Goal: Contribute content: Add original content to the website for others to see

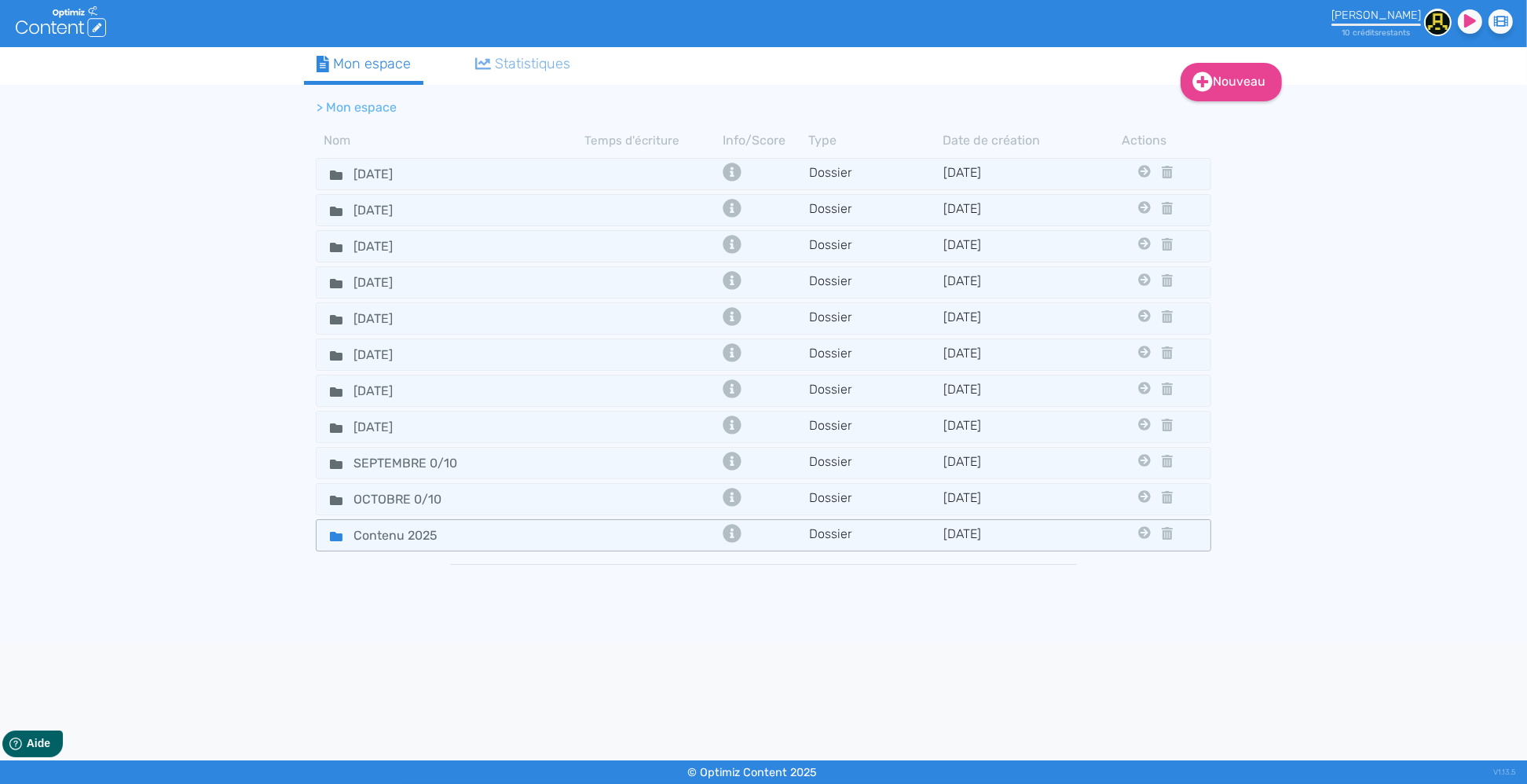
click at [467, 537] on div "Contenu 2025" at bounding box center [451, 535] width 266 height 23
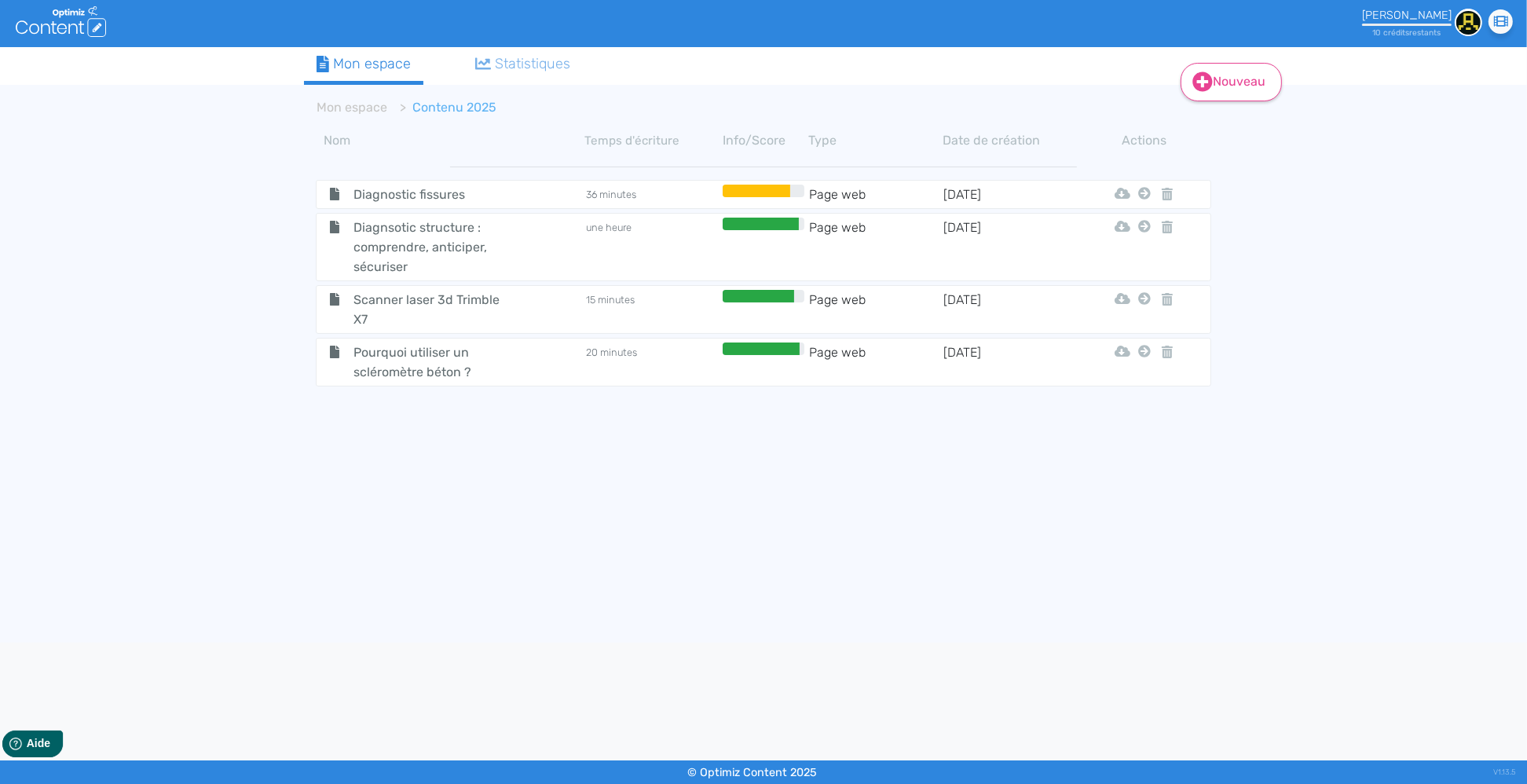
click at [1240, 91] on link "Nouveau" at bounding box center [1232, 82] width 101 height 38
click at [1225, 122] on button "Contenu" at bounding box center [1243, 120] width 126 height 25
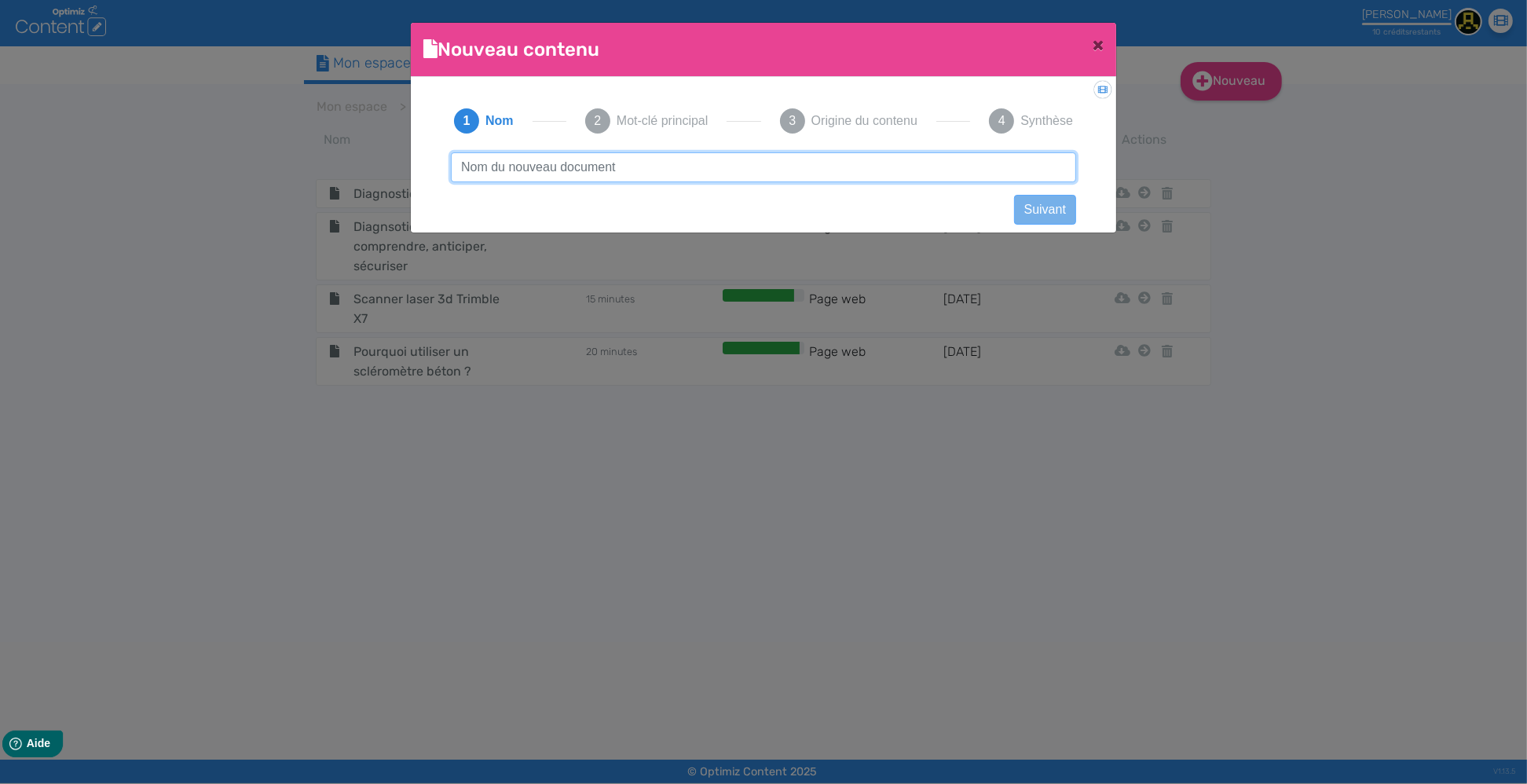
click at [519, 166] on input "text" at bounding box center [764, 167] width 626 height 30
click at [502, 172] on input "text" at bounding box center [764, 167] width 626 height 30
click at [503, 172] on input "text" at bounding box center [764, 167] width 626 height 30
click at [530, 166] on input "text" at bounding box center [764, 167] width 626 height 30
click at [512, 168] on input "text" at bounding box center [764, 167] width 626 height 30
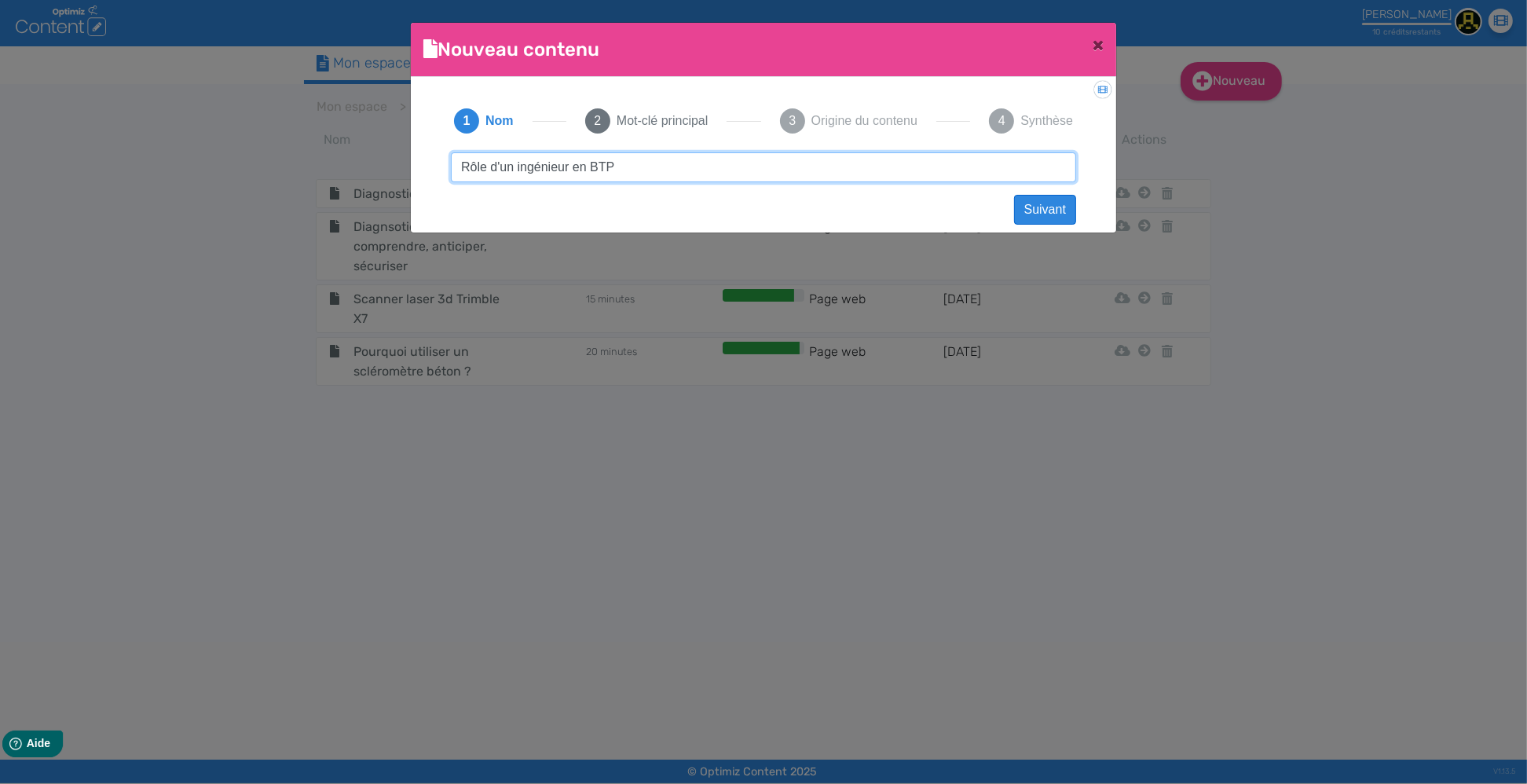
type input "Rôle d'un ingénieur en BTP"
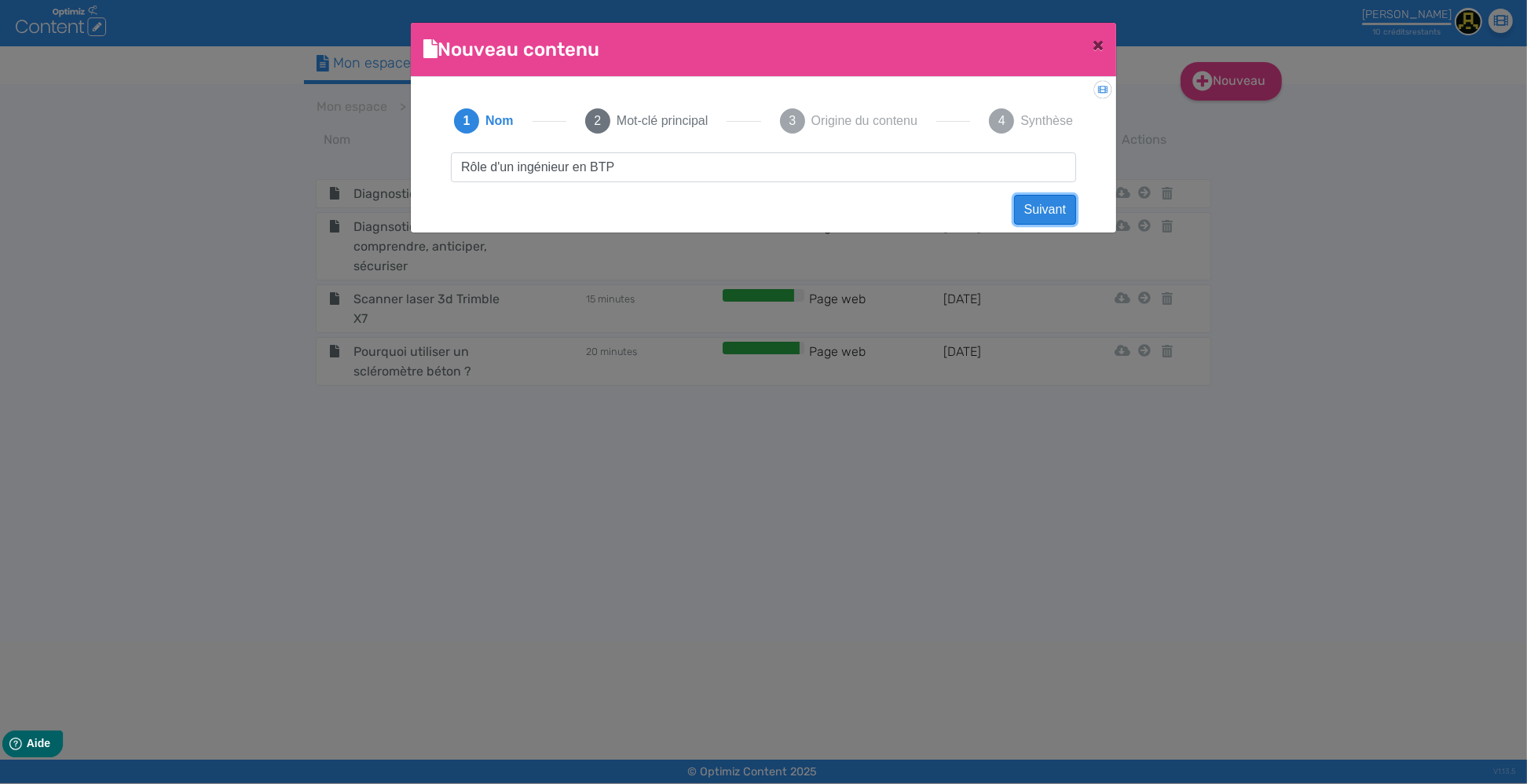
click at [1054, 211] on button "Suivant" at bounding box center [1045, 210] width 62 height 30
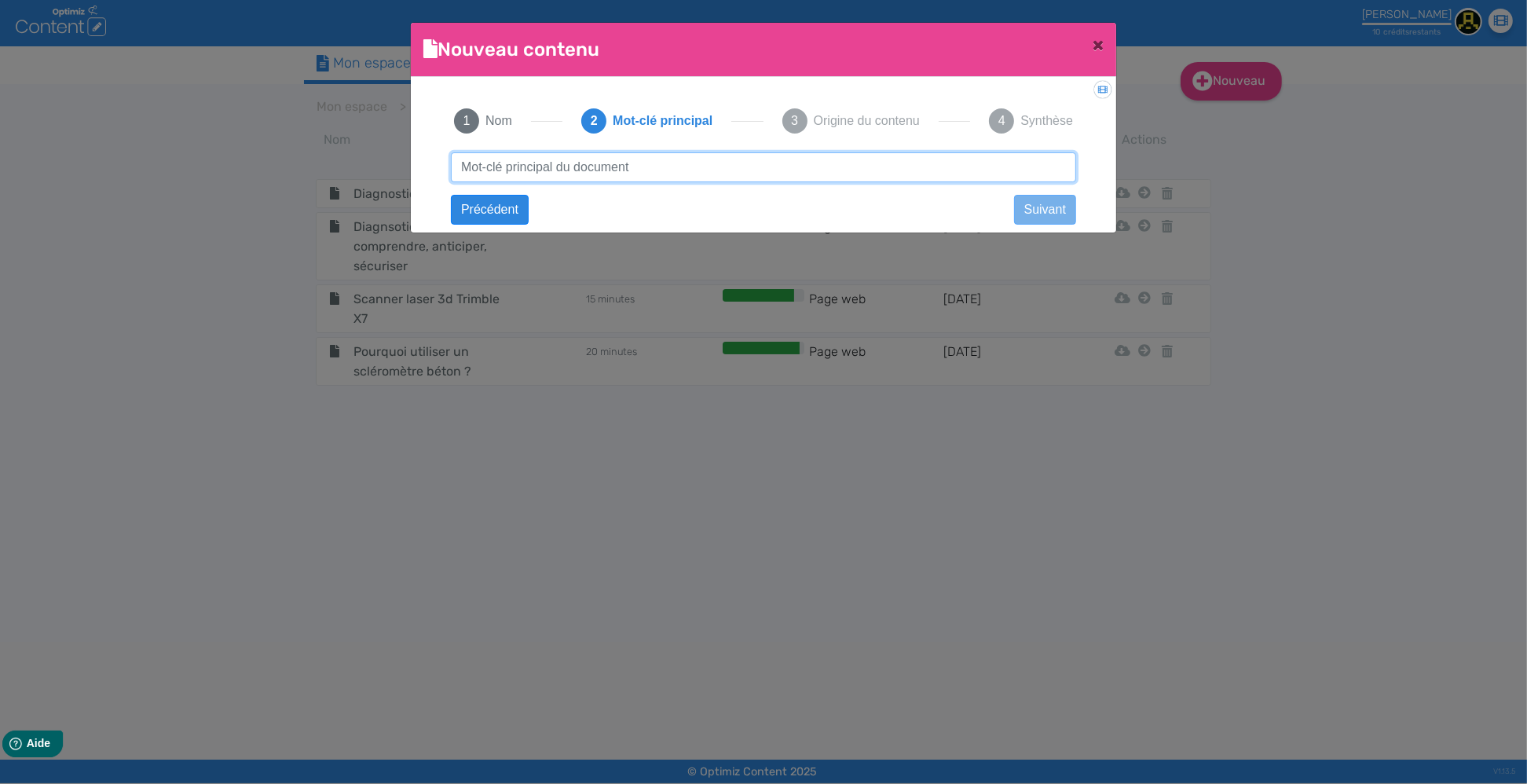
click at [527, 169] on input "text" at bounding box center [764, 167] width 626 height 30
click at [531, 169] on input "text" at bounding box center [764, 167] width 626 height 30
paste input "Rôle d’un ingénieur en BTP"
type input "Rôle d’un ingénieur en BTP"
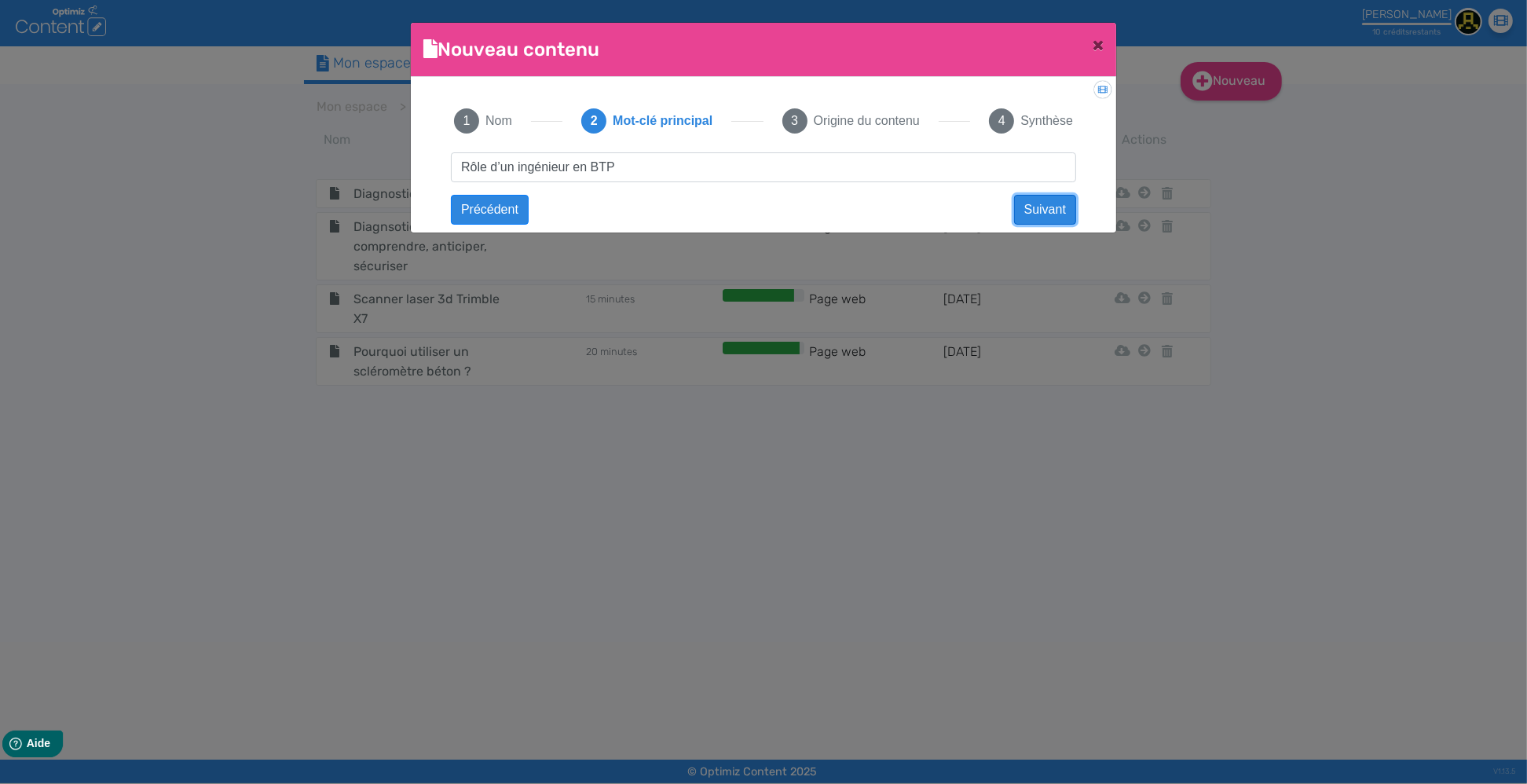
click at [1044, 206] on button "Suivant" at bounding box center [1045, 210] width 62 height 30
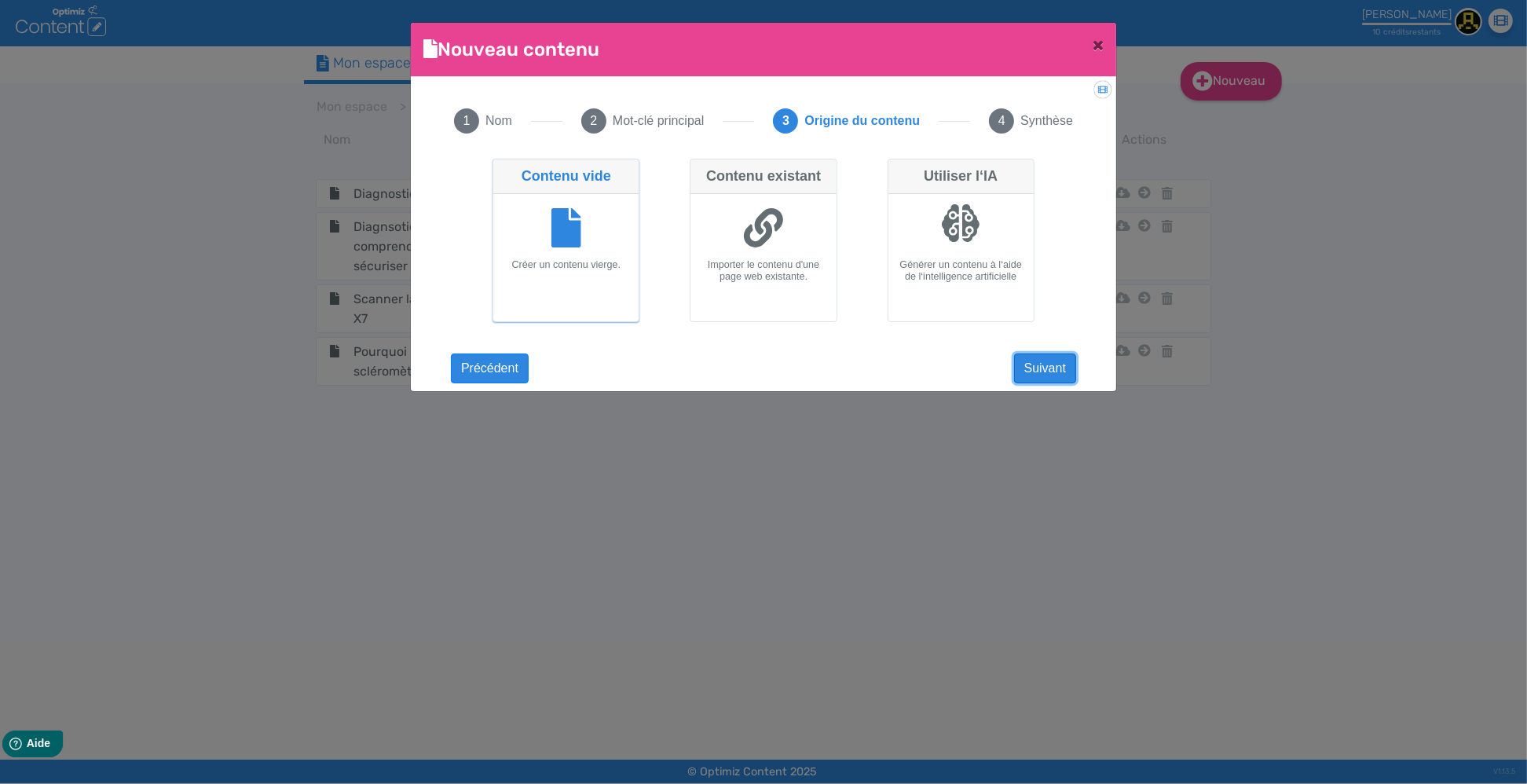
click at [1056, 368] on button "Suivant" at bounding box center [1045, 368] width 62 height 30
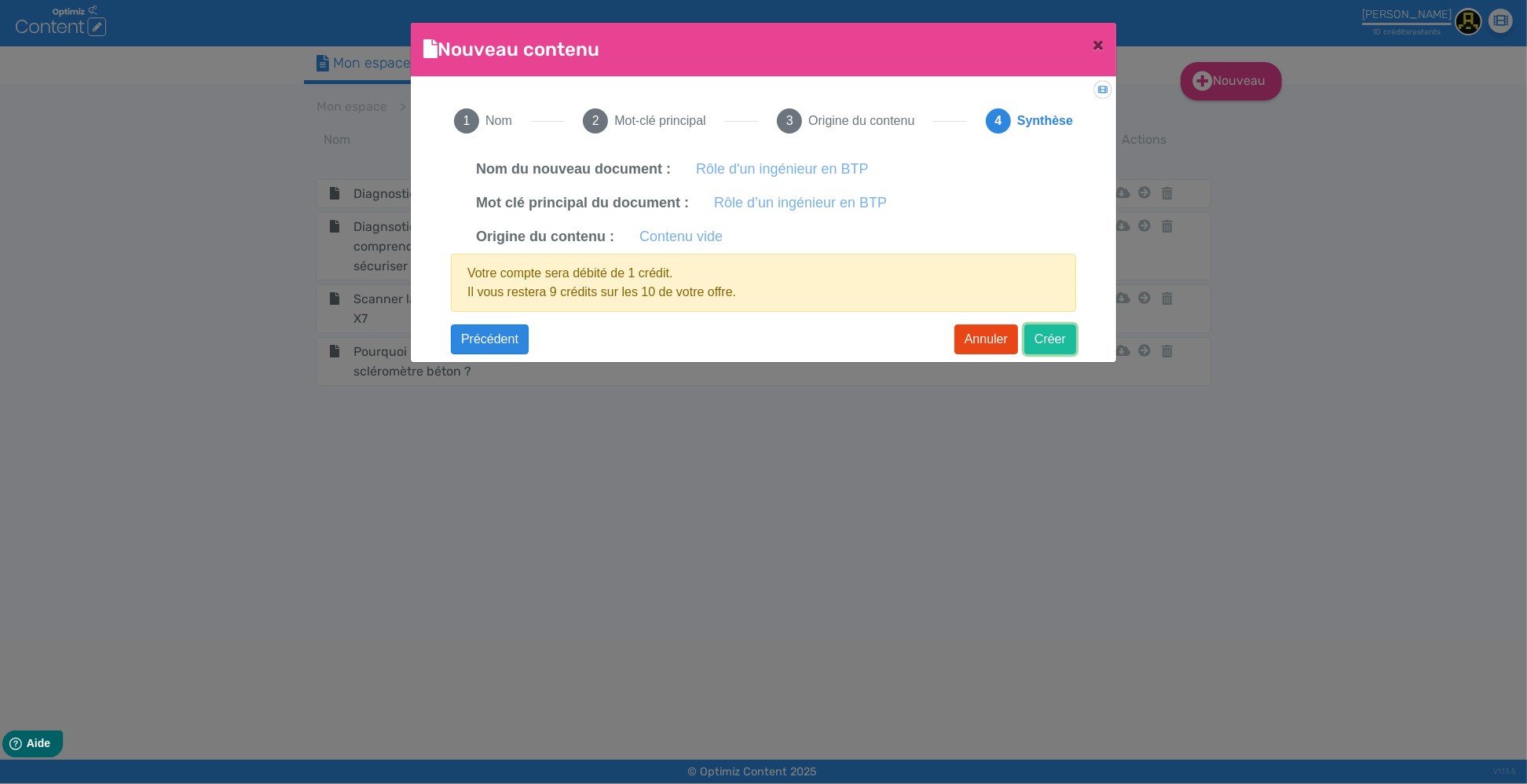
click at [1054, 335] on button "Créer" at bounding box center [1050, 339] width 51 height 30
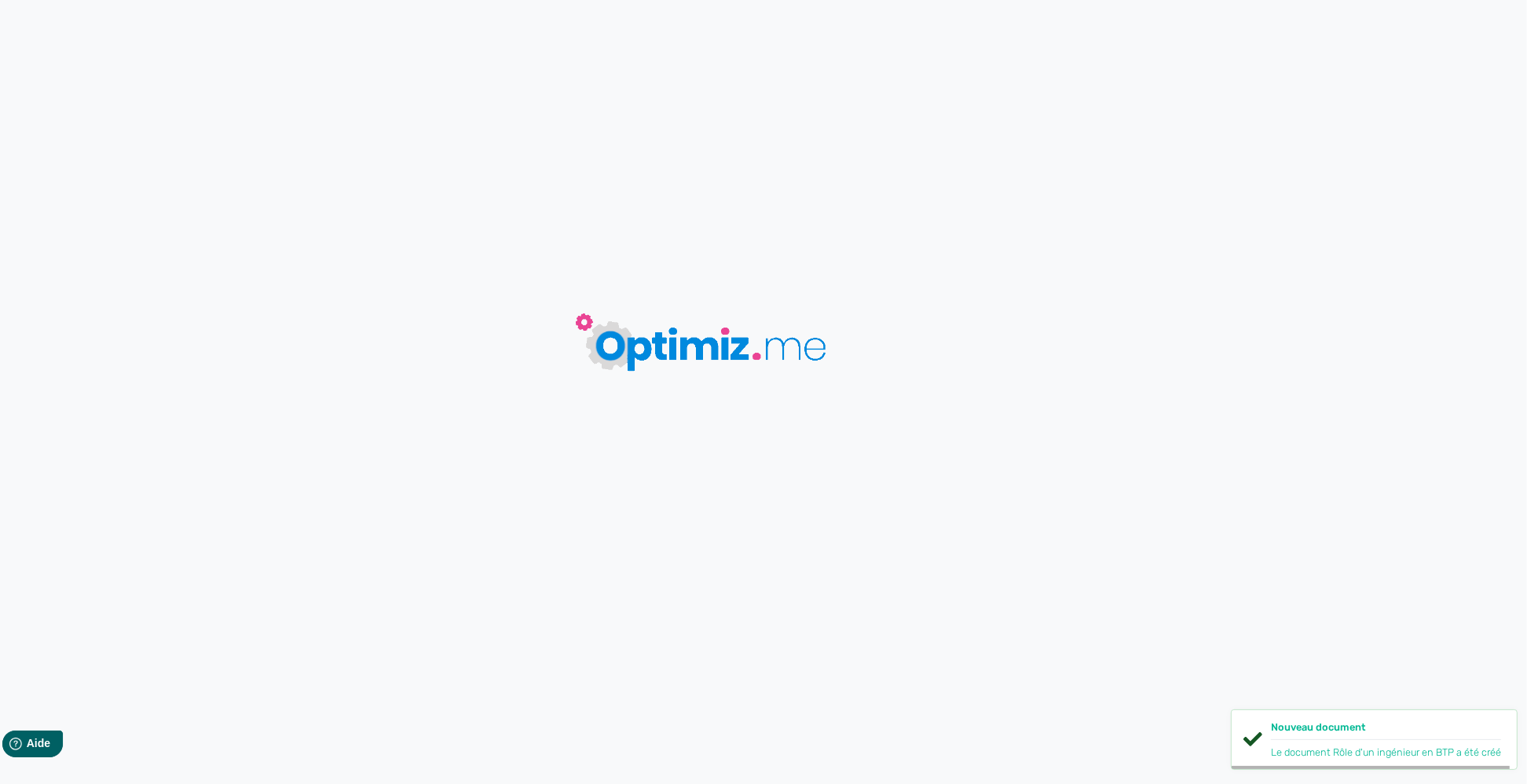
type input "Rôle d'un ingénieur en BTP"
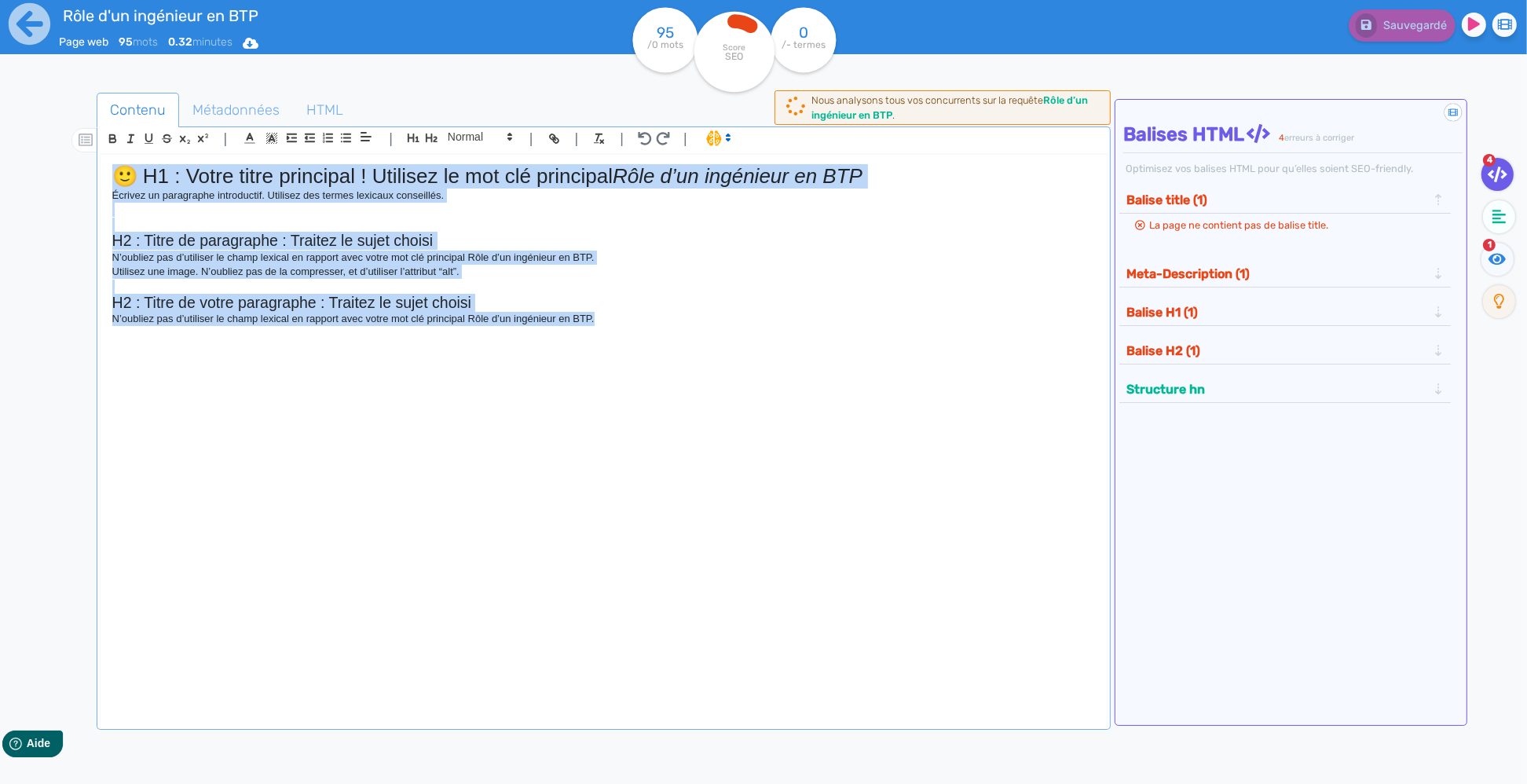
drag, startPoint x: 660, startPoint y: 324, endPoint x: -3, endPoint y: 105, distance: 698.2
click at [100, 155] on div "🙂 H1 : Votre titre principal ! Utilisez le mot clé principal Rôle d’un ingénieu…" at bounding box center [604, 429] width 1008 height 549
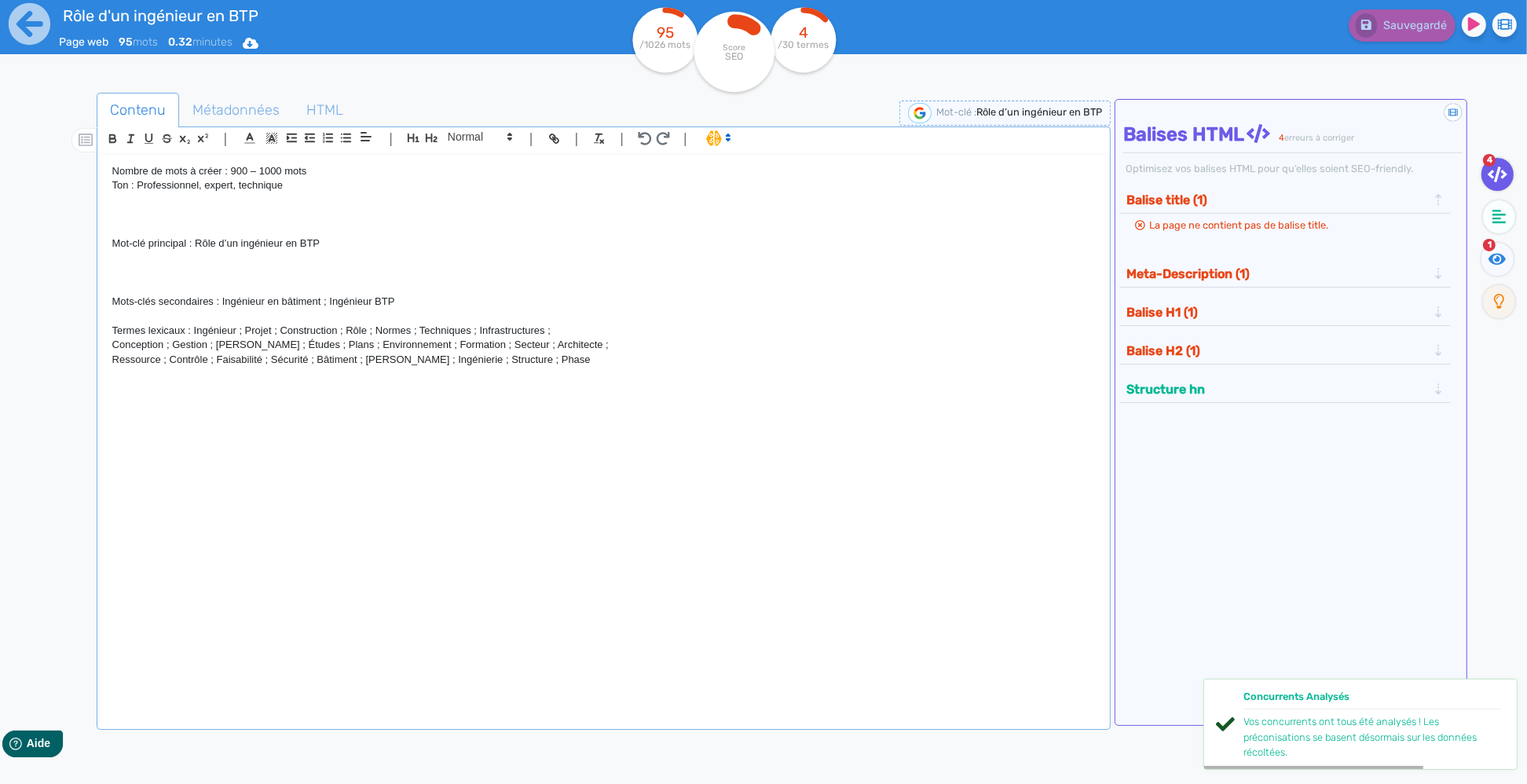
click at [127, 223] on p at bounding box center [604, 229] width 984 height 14
click at [112, 242] on p "Mot-clé principal : Rôle d’un ingénieur en BTP" at bounding box center [604, 243] width 984 height 14
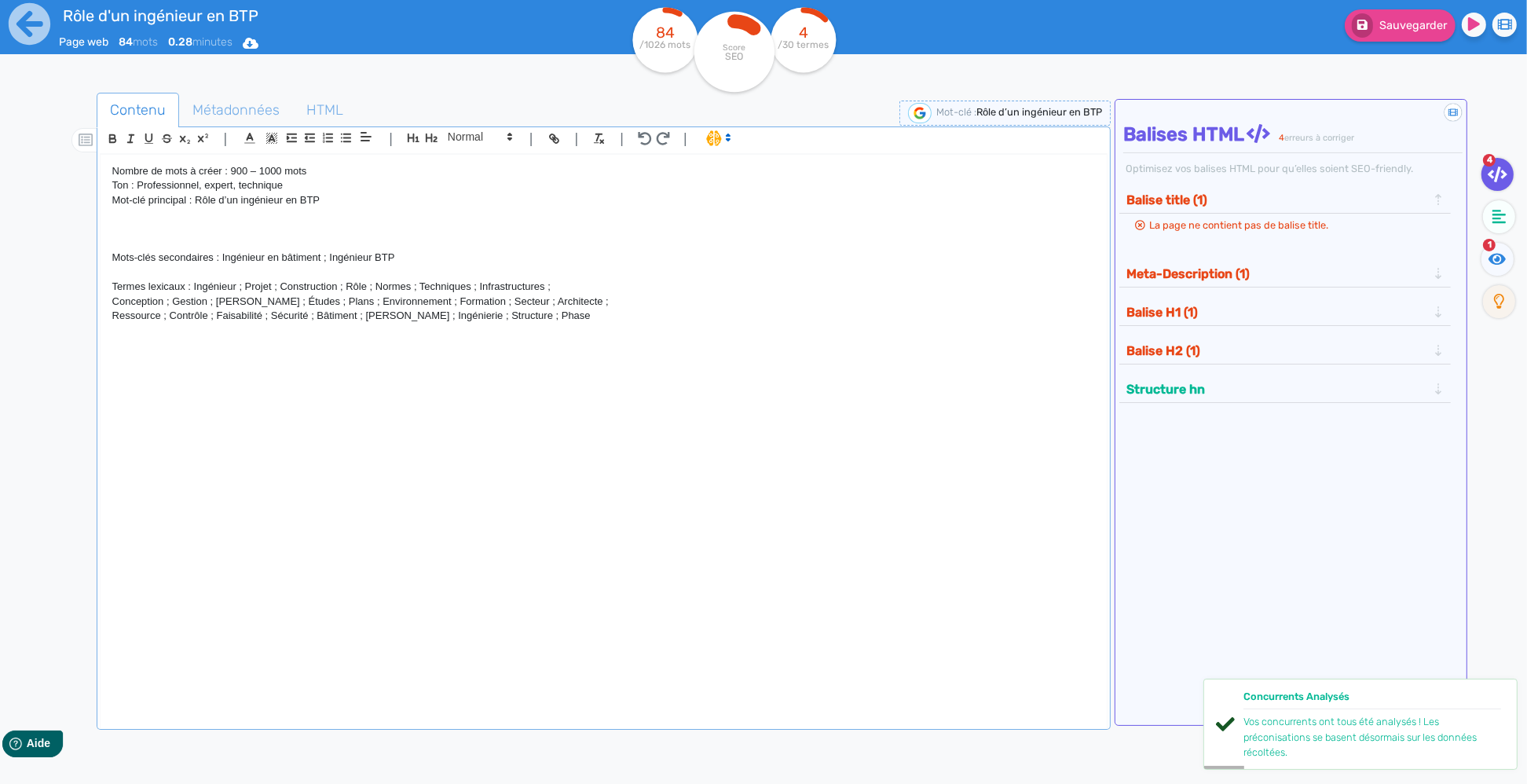
click at [112, 258] on p "Mots-clés secondaires : Ingénieur en bâtiment ; Ingénieur BTP" at bounding box center [604, 258] width 984 height 14
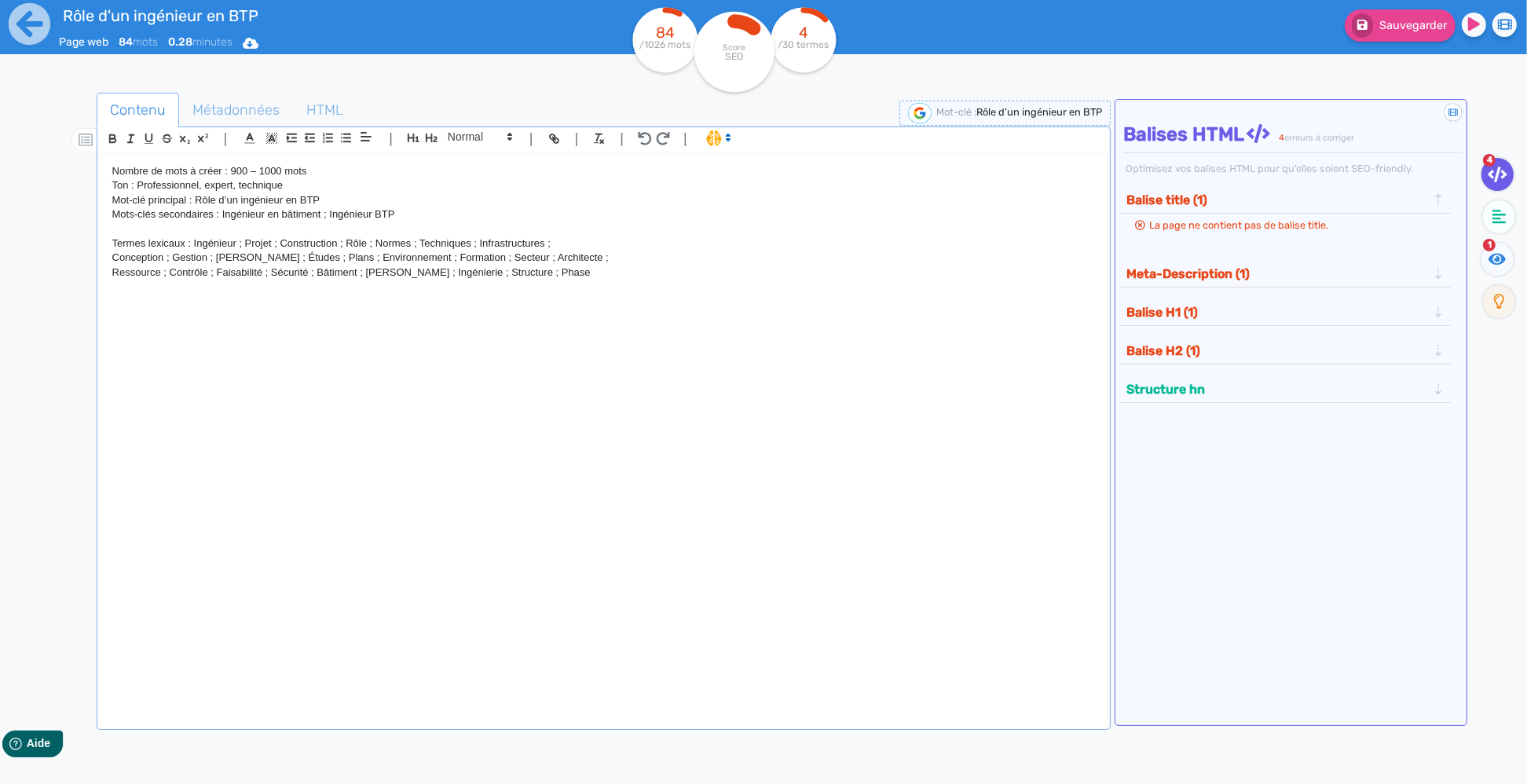
click at [110, 244] on div "Nombre de mots à créer : 900 – 1000 mots Ton : Professionnel, expert, technique…" at bounding box center [604, 429] width 1008 height 549
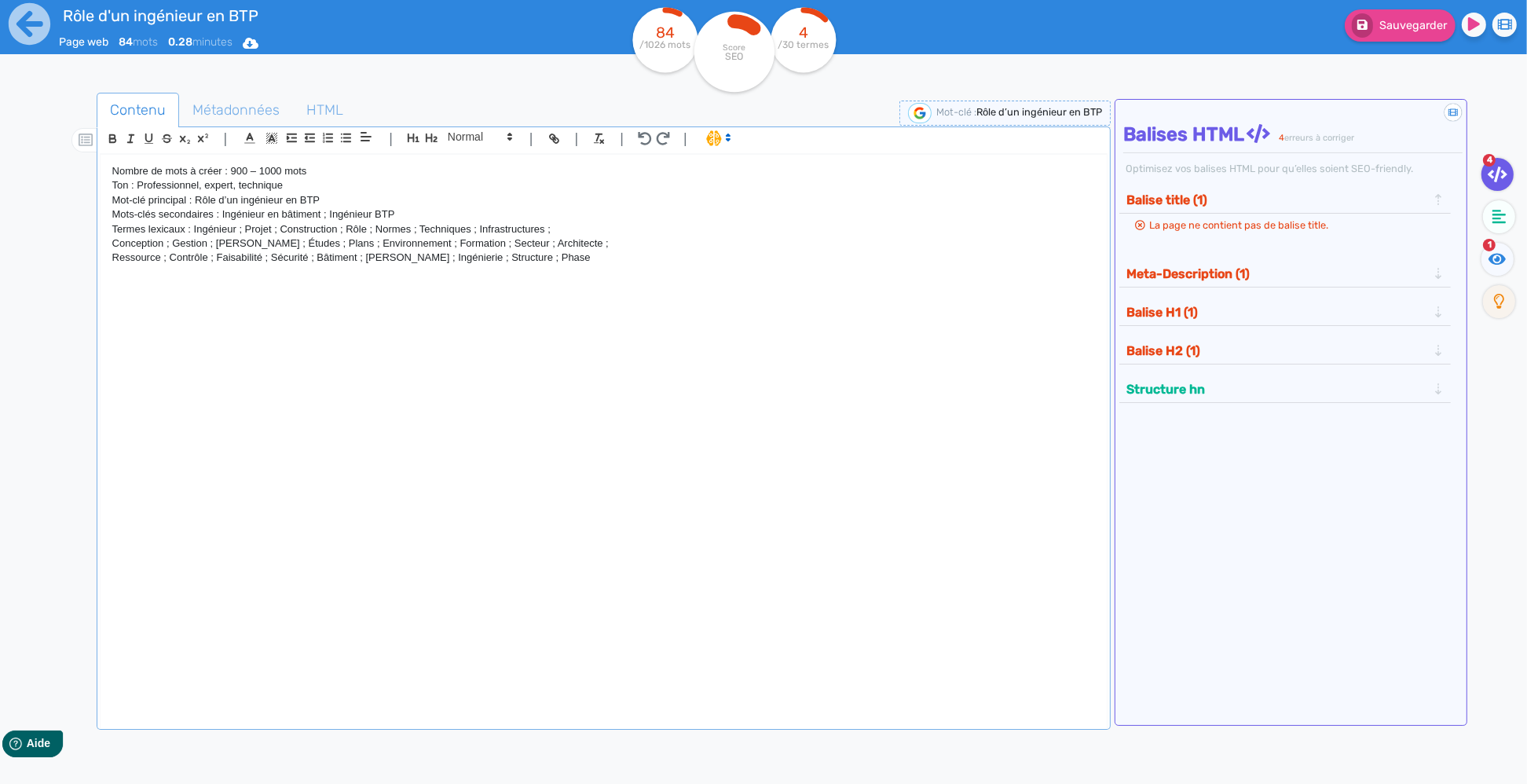
click at [112, 244] on div "Nombre de mots à créer : 900 – 1000 mots Ton : Professionnel, expert, technique…" at bounding box center [604, 429] width 1008 height 549
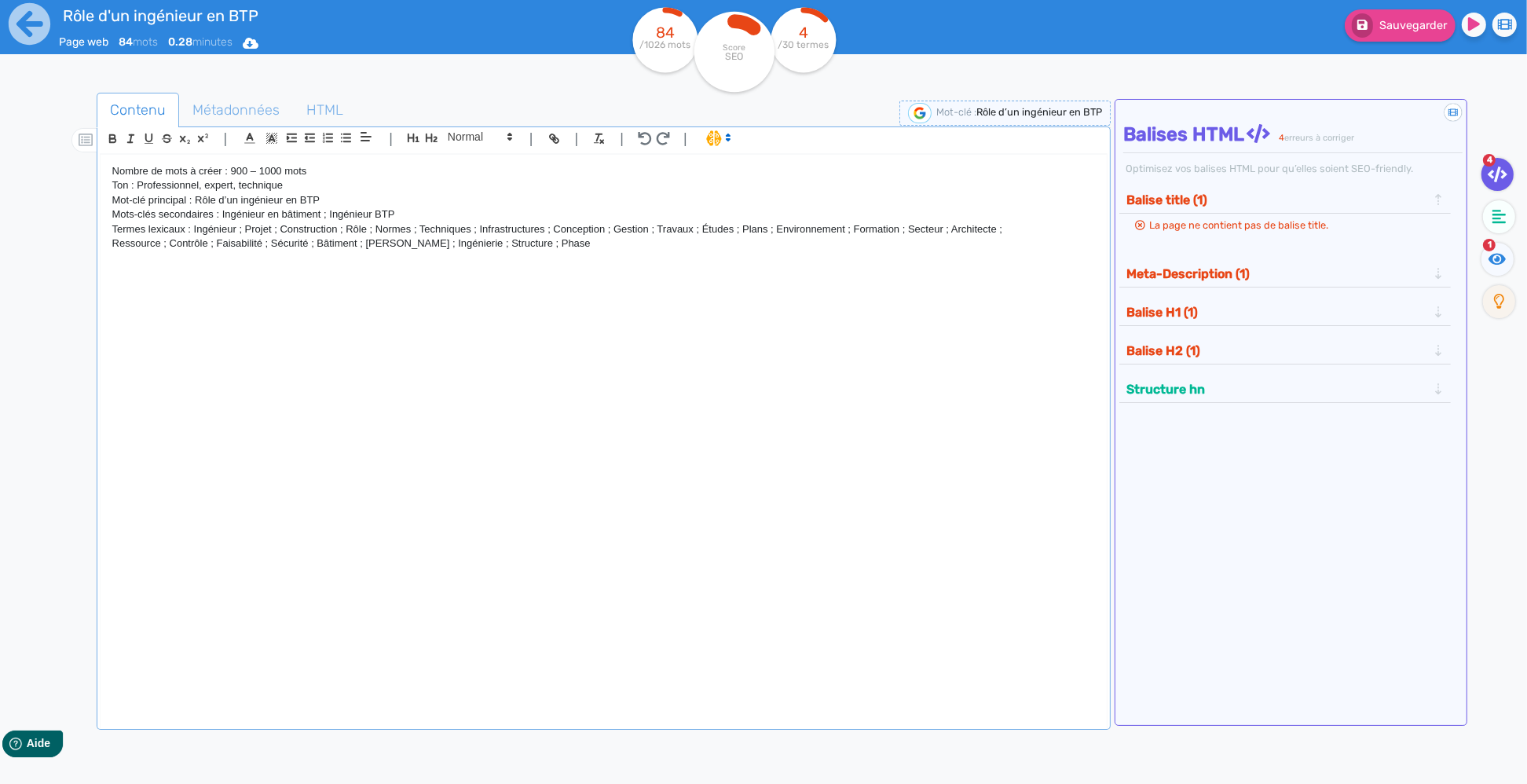
click at [109, 246] on div "Nombre de mots à créer : 900 – 1000 mots Ton : Professionnel, expert, technique…" at bounding box center [604, 429] width 1008 height 549
click at [549, 242] on p "Termes lexicaux : Ingénieur ; Projet ; Construction ; Rôle ; Normes ; Technique…" at bounding box center [604, 236] width 984 height 29
click at [546, 246] on p "Termes lexicaux : Ingénieur ; Projet ; Construction ; Rôle ; Normes ; Technique…" at bounding box center [604, 236] width 984 height 29
click at [239, 112] on span "Métadonnées" at bounding box center [235, 110] width 112 height 43
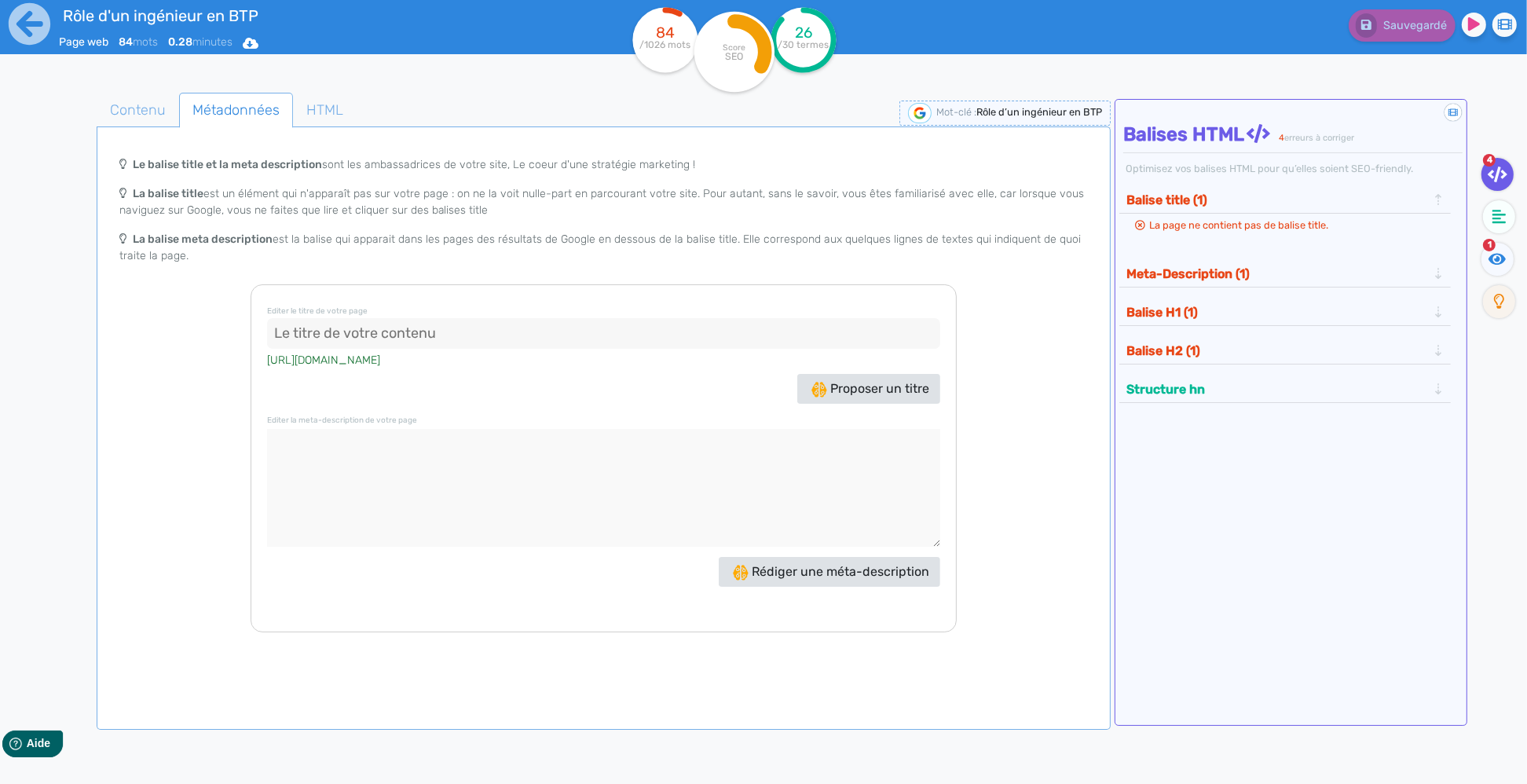
click at [411, 335] on input at bounding box center [603, 334] width 673 height 31
click at [372, 325] on input at bounding box center [603, 334] width 673 height 31
paste input "Rôle et missions d'un ingénieur en BTP dans la construction"
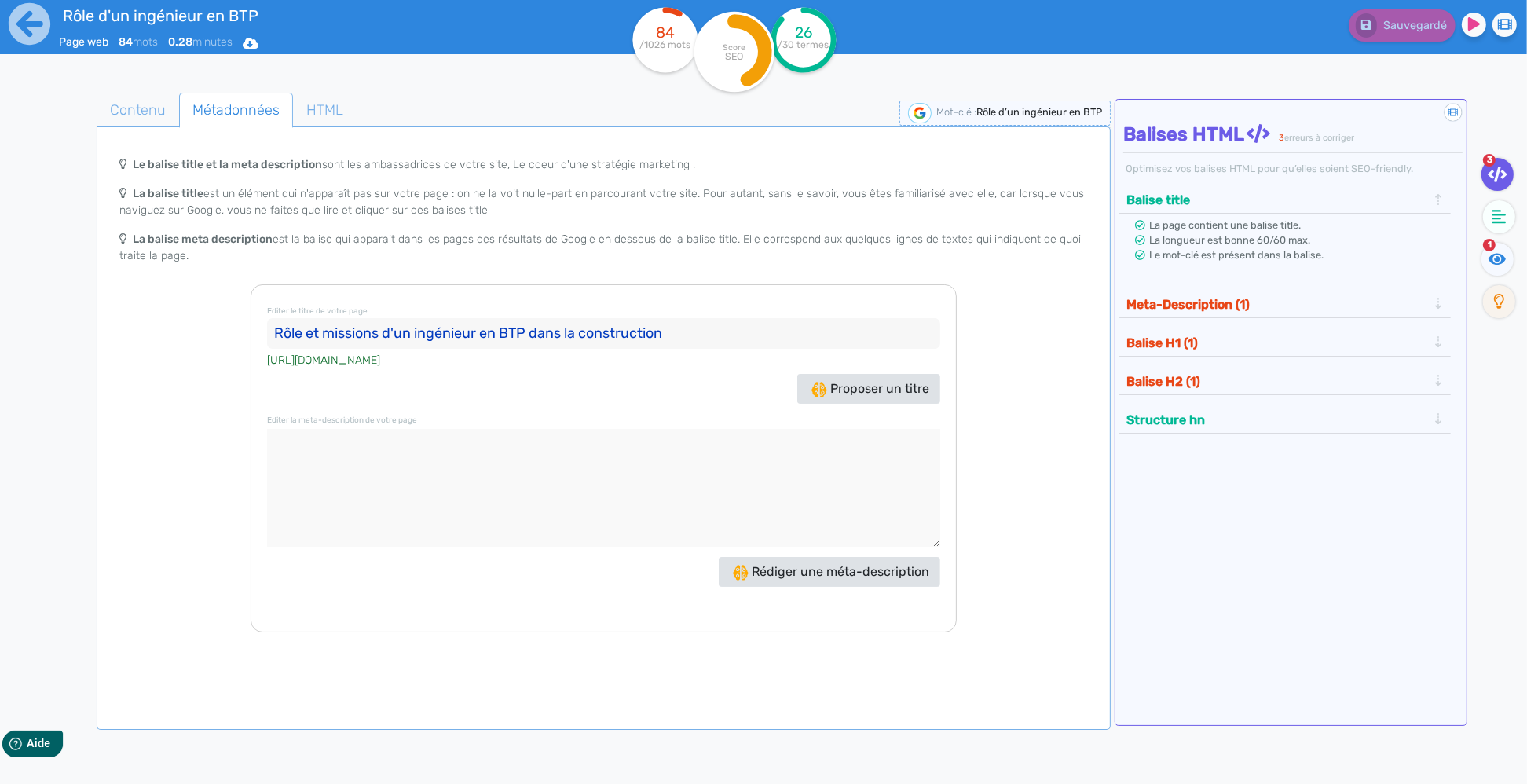
type input "Rôle et missions d'un ingénieur en BTP dans la construction"
drag, startPoint x: 407, startPoint y: 456, endPoint x: 417, endPoint y: 458, distance: 10.2
click at [411, 457] on textarea at bounding box center [603, 487] width 673 height 118
paste textarea "Découvrez le rôle d’un ingénieur en BTP dans la conception, la gestion et la ré…"
click at [270, 449] on textarea at bounding box center [603, 487] width 673 height 118
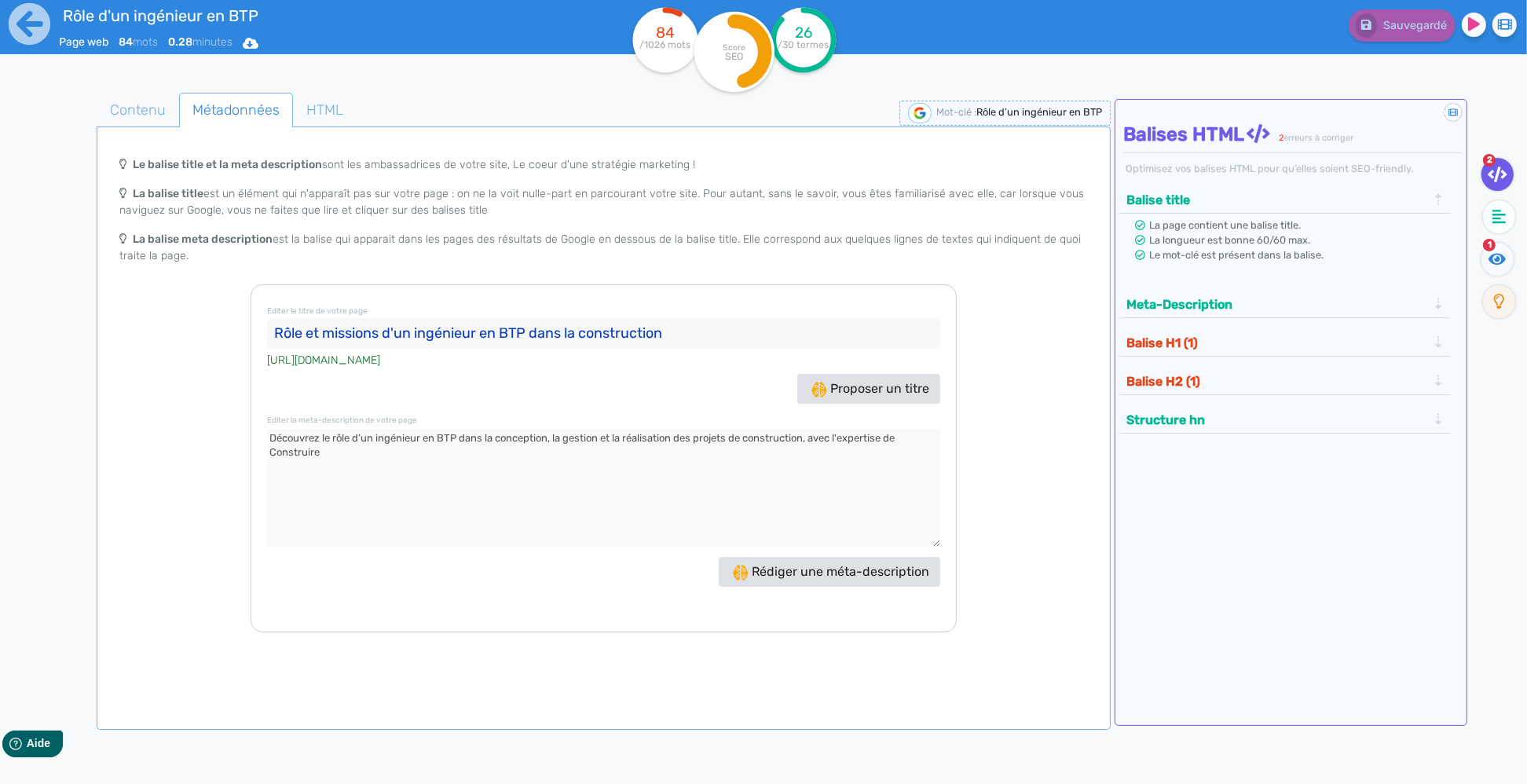
type textarea "Découvrez le rôle d’un ingénieur en BTP dans la conception, la gestion et la ré…"
click at [126, 116] on span "Contenu" at bounding box center [138, 110] width 81 height 43
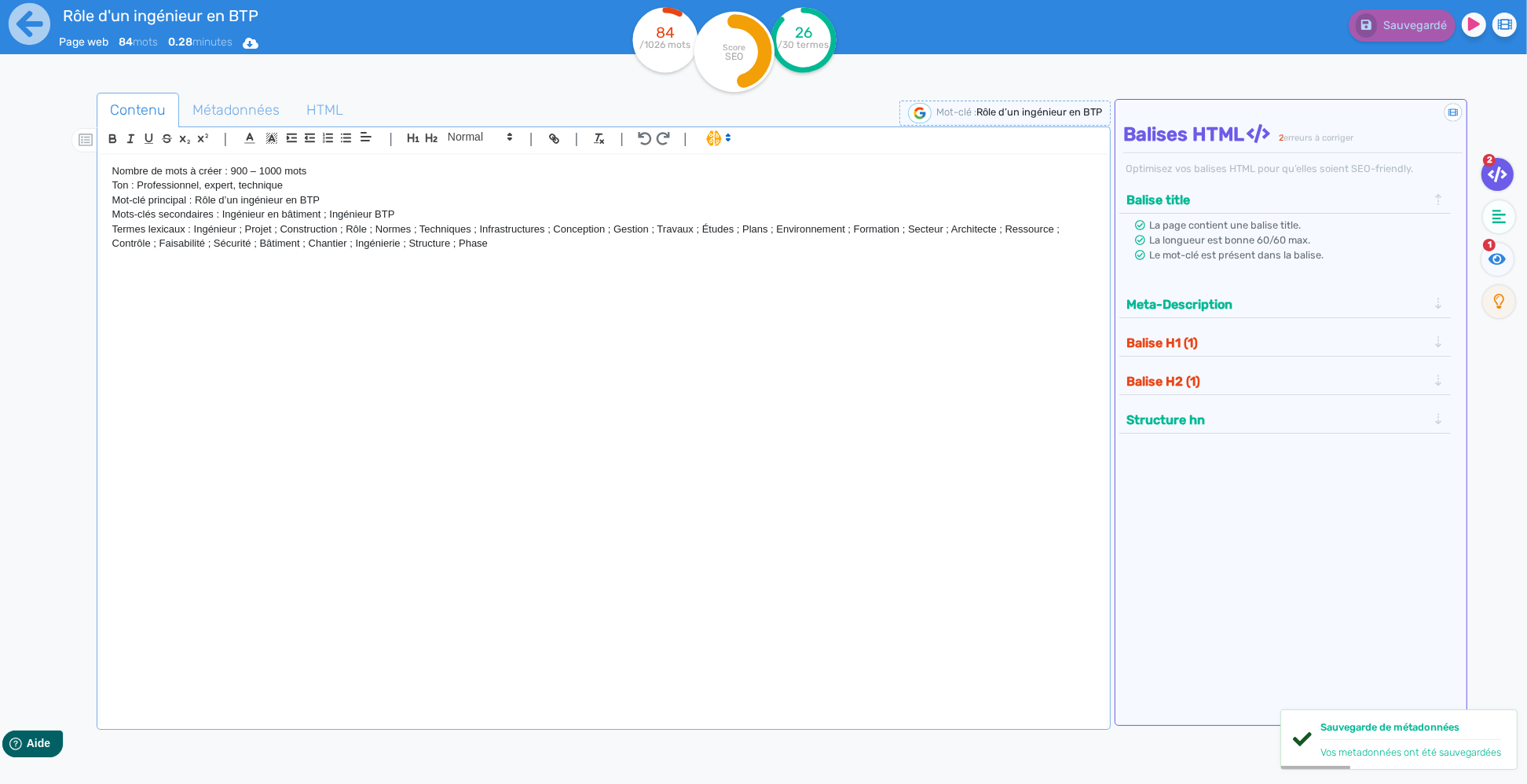
click at [234, 289] on div "Nombre de mots à créer : 900 – 1000 mots Ton : Professionnel, expert, technique…" at bounding box center [604, 429] width 1008 height 549
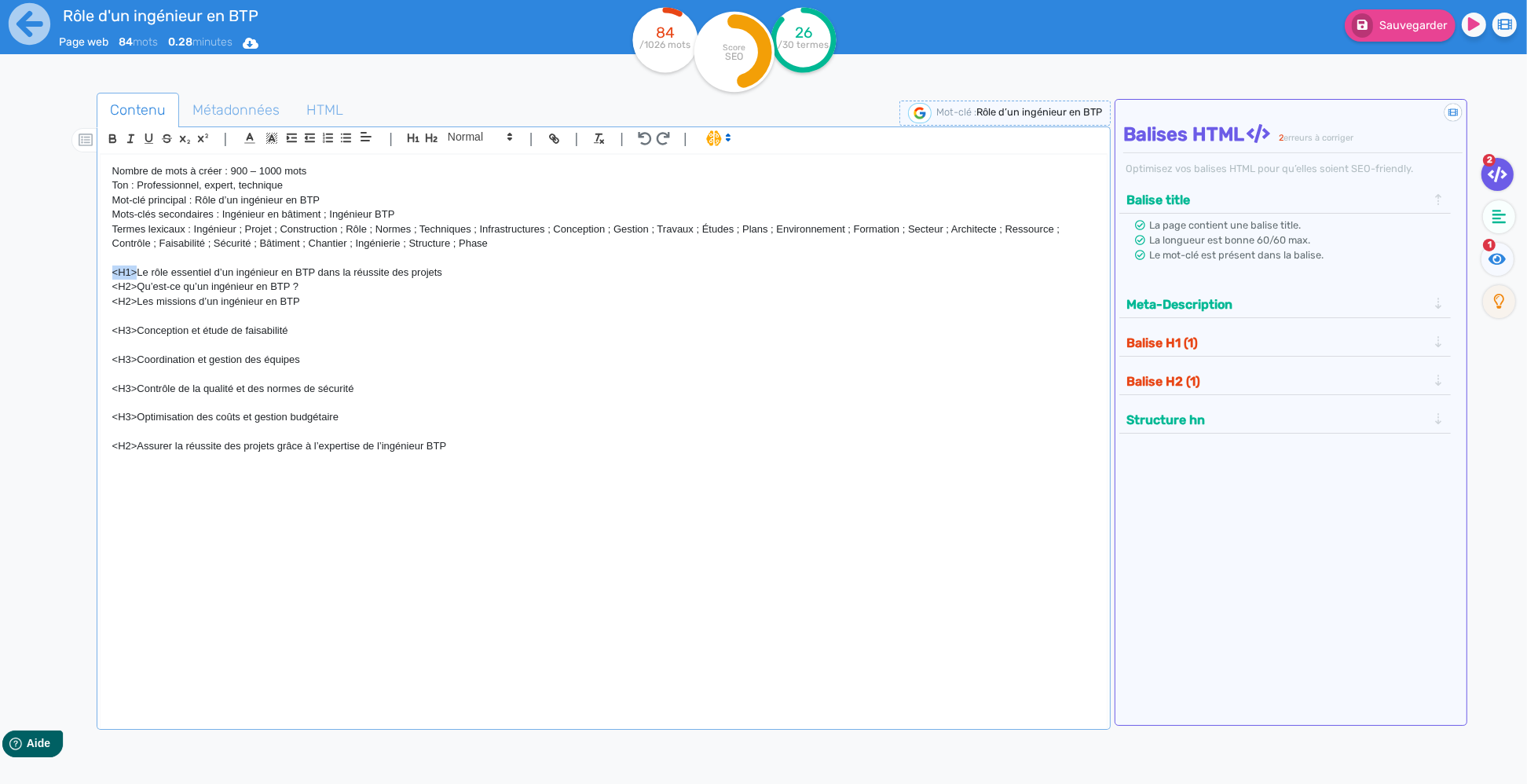
drag, startPoint x: 133, startPoint y: 269, endPoint x: 97, endPoint y: 271, distance: 36.1
click at [100, 271] on div "Nombre de mots à créer : 900 – 1000 mots Ton : Professionnel, expert, technique…" at bounding box center [604, 429] width 1008 height 549
click at [413, 139] on icon "button" at bounding box center [414, 138] width 12 height 9
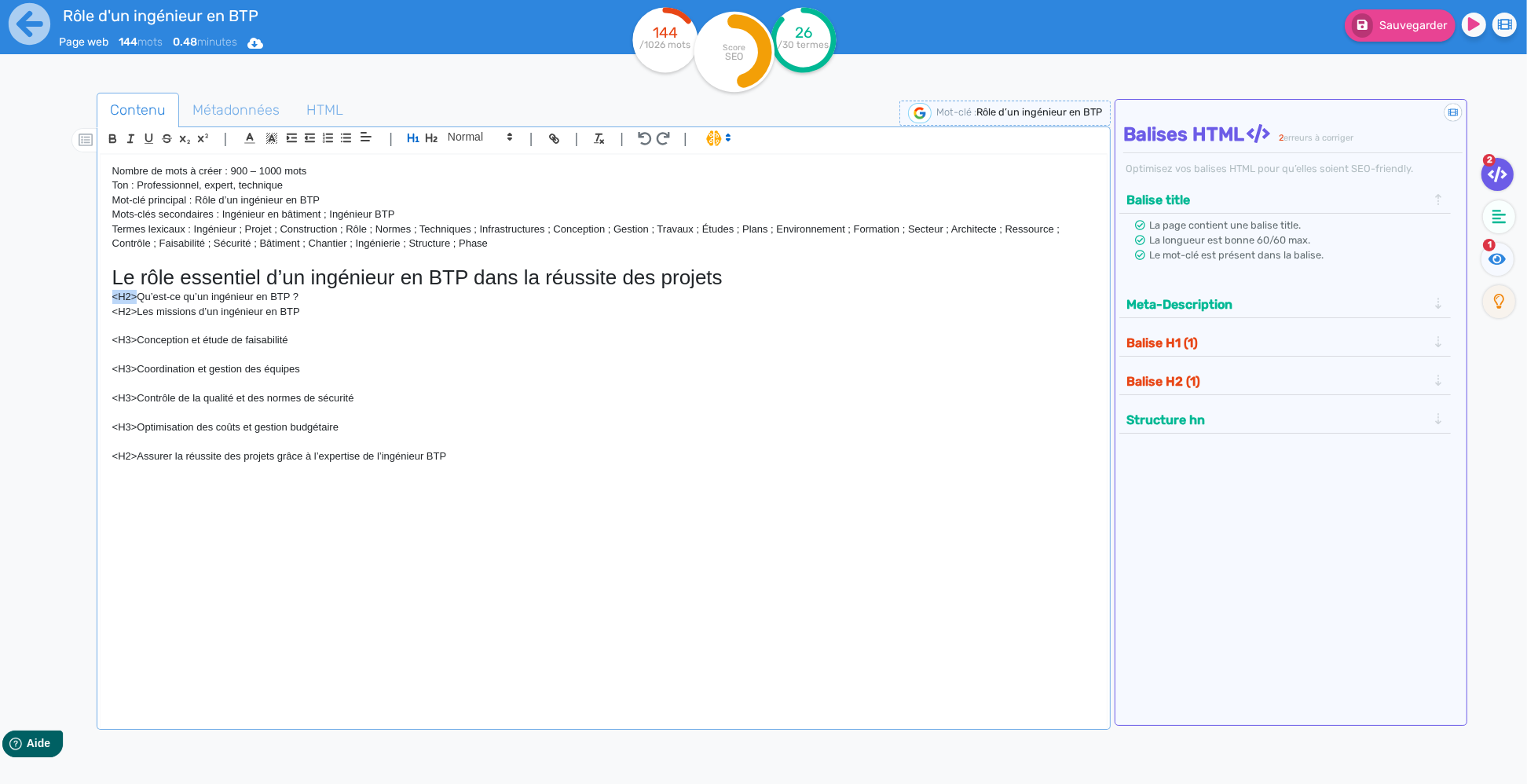
drag, startPoint x: 137, startPoint y: 296, endPoint x: 88, endPoint y: 296, distance: 49.0
click at [100, 296] on div "Nombre de mots à créer : 900 – 1000 mots Ton : Professionnel, expert, technique…" at bounding box center [604, 429] width 1008 height 549
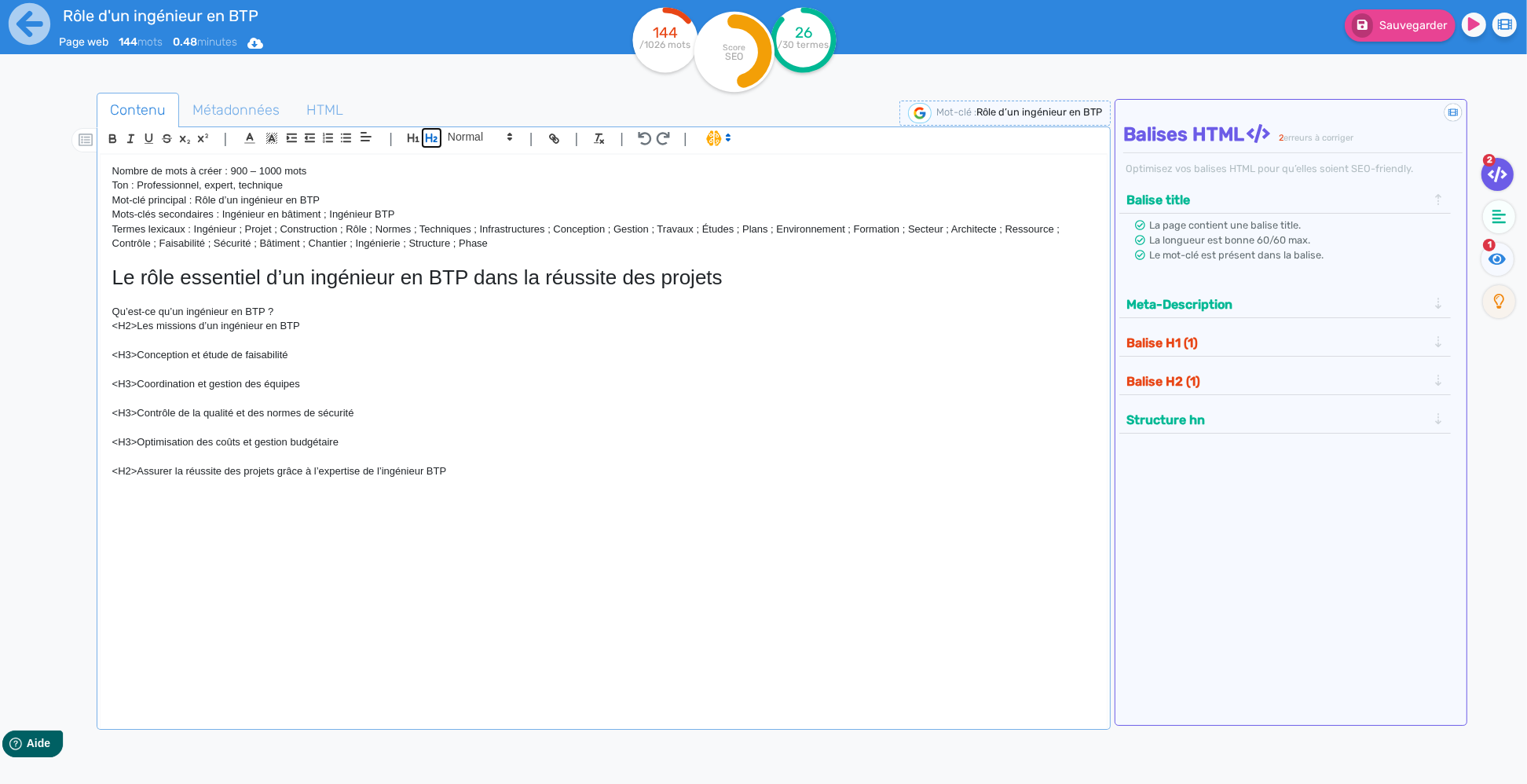
click at [429, 140] on icon "button" at bounding box center [431, 138] width 13 height 13
drag, startPoint x: 133, startPoint y: 328, endPoint x: 70, endPoint y: 328, distance: 63.0
click at [100, 328] on div "Nombre de mots à créer : 900 – 1000 mots Ton : Professionnel, expert, technique…" at bounding box center [604, 429] width 1008 height 549
click at [429, 135] on icon "button" at bounding box center [431, 138] width 13 height 13
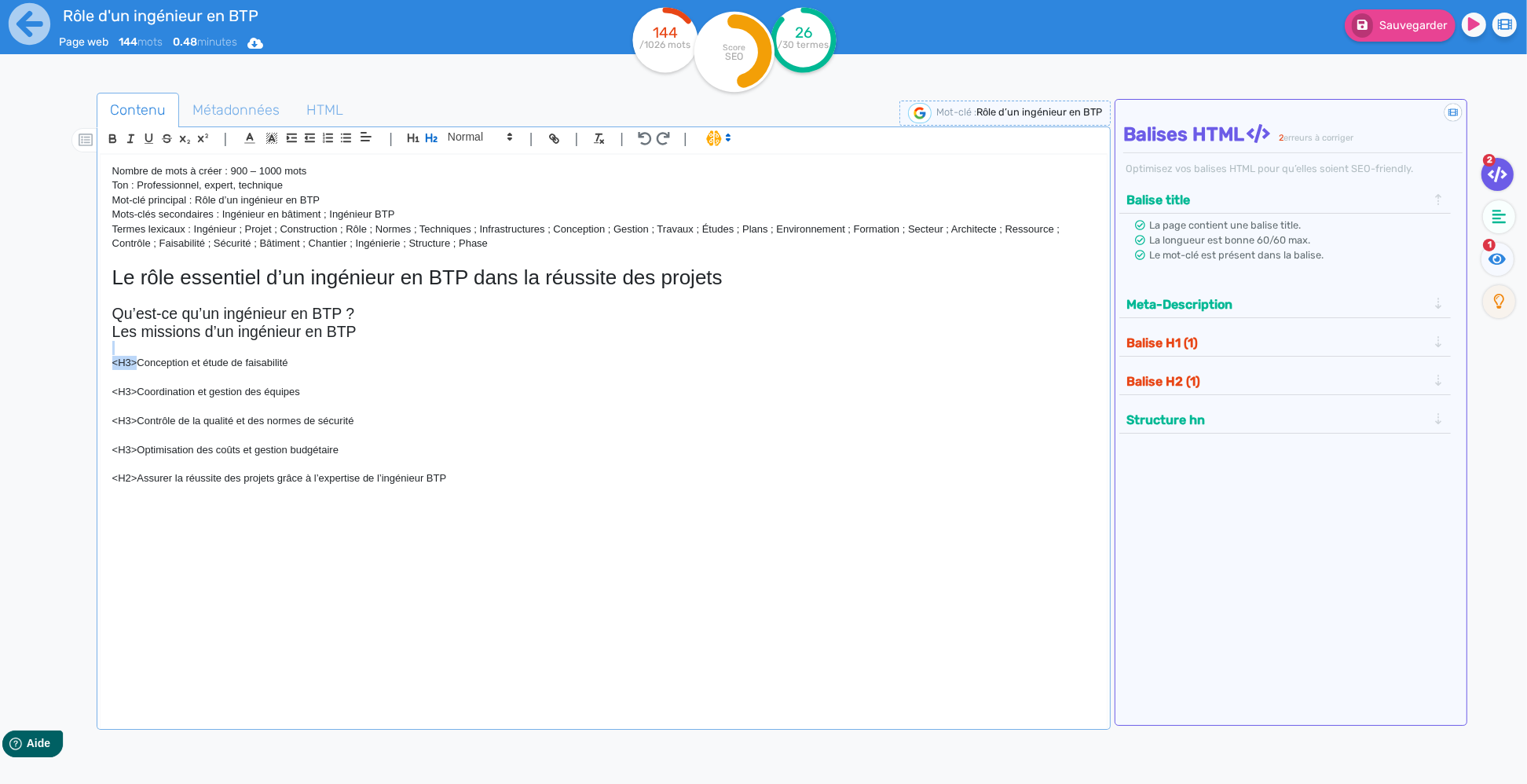
drag, startPoint x: 138, startPoint y: 362, endPoint x: 62, endPoint y: 354, distance: 76.4
click at [100, 354] on div "Nombre de mots à créer : 900 – 1000 mots Ton : Professionnel, expert, technique…" at bounding box center [604, 429] width 1008 height 549
click at [465, 132] on span at bounding box center [479, 137] width 77 height 19
click at [460, 162] on span at bounding box center [479, 165] width 63 height 28
drag, startPoint x: 139, startPoint y: 389, endPoint x: 84, endPoint y: 395, distance: 55.3
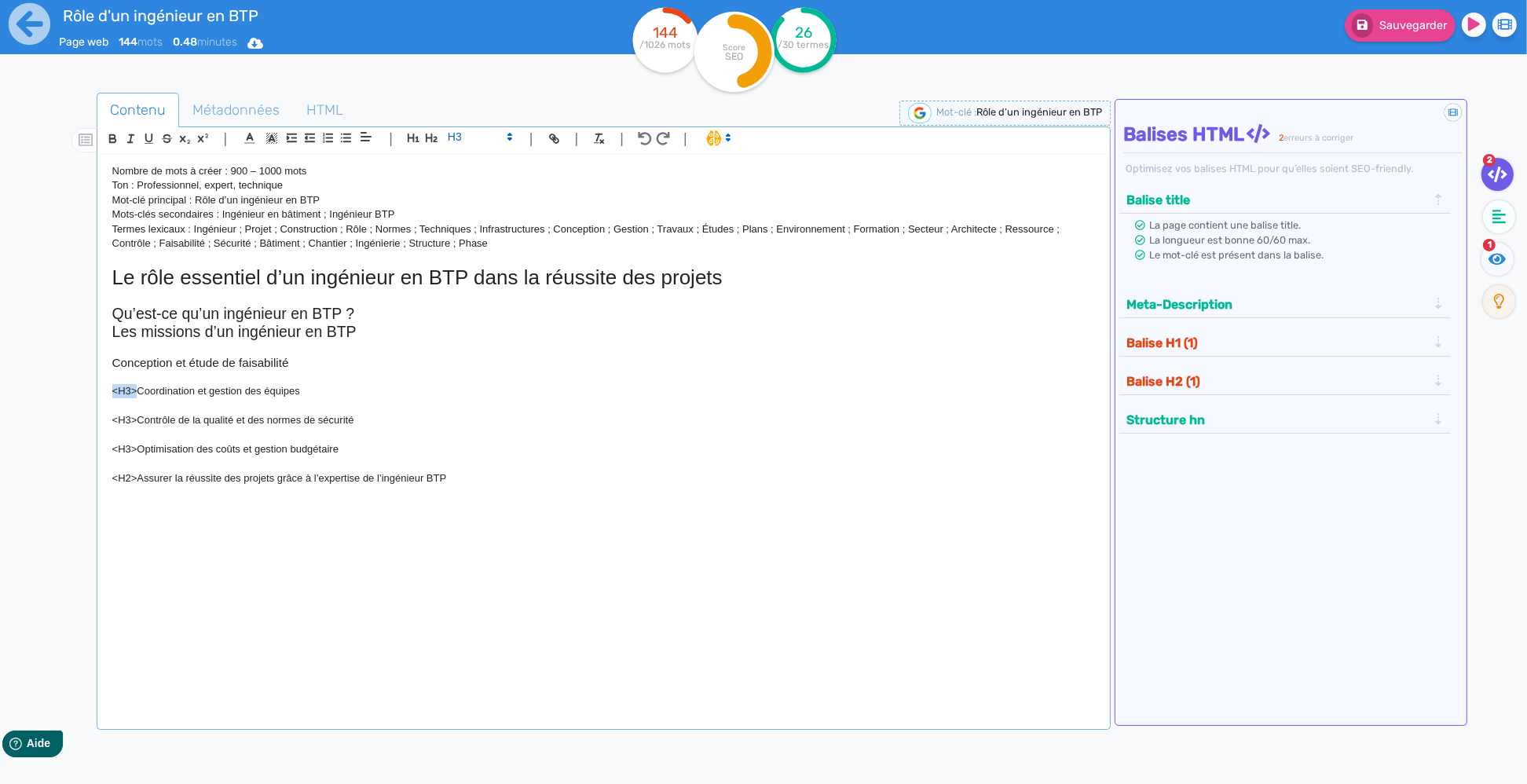
click at [100, 395] on div "Nombre de mots à créer : 900 – 1000 mots Ton : Professionnel, expert, technique…" at bounding box center [604, 429] width 1008 height 549
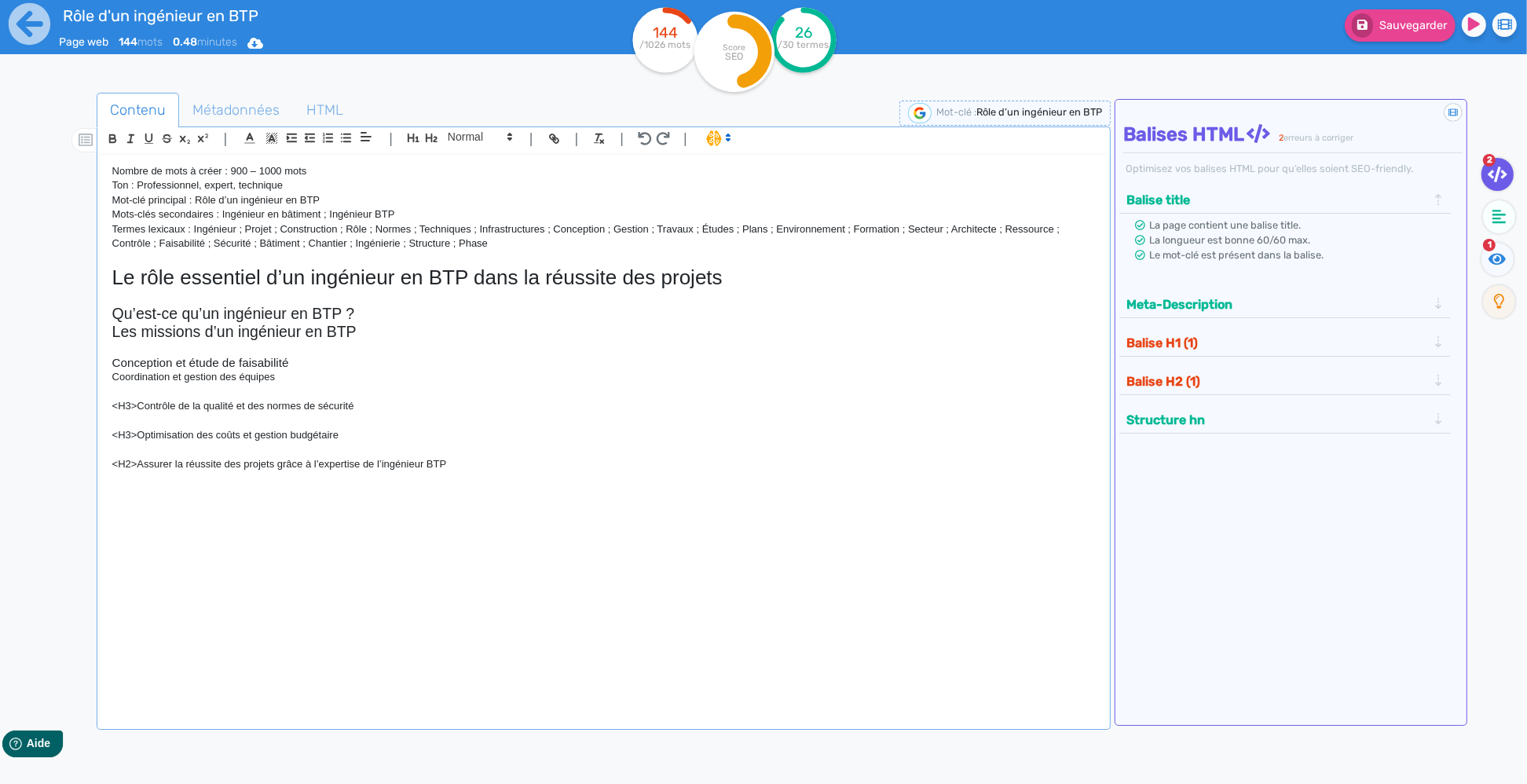
click at [214, 379] on p "Coordination et gestion des équipes" at bounding box center [604, 377] width 984 height 14
click at [506, 136] on icon at bounding box center [510, 137] width 14 height 14
click at [489, 166] on span at bounding box center [479, 165] width 63 height 28
drag, startPoint x: 139, startPoint y: 409, endPoint x: 72, endPoint y: 405, distance: 67.1
click at [100, 405] on div "Nombre de mots à créer : 900 – 1000 mots Ton : Professionnel, expert, technique…" at bounding box center [604, 429] width 1008 height 549
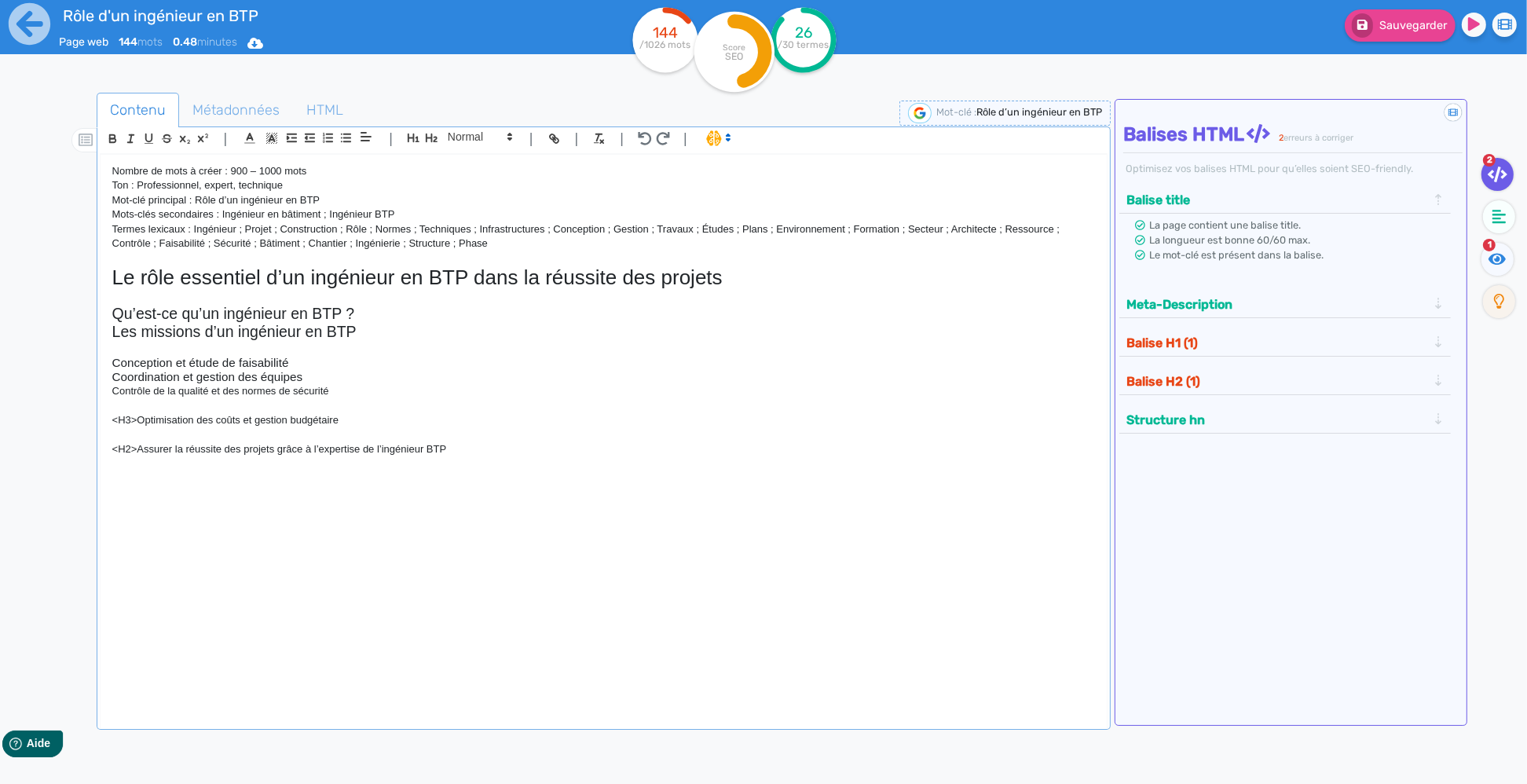
click at [183, 394] on p "Contrôle de la qualité et des normes de sécurité" at bounding box center [604, 391] width 984 height 14
click at [508, 141] on icon at bounding box center [510, 137] width 14 height 14
click at [465, 159] on span at bounding box center [479, 165] width 63 height 28
drag, startPoint x: 139, startPoint y: 418, endPoint x: 87, endPoint y: 426, distance: 52.6
click at [100, 425] on div "Nombre de mots à créer : 900 – 1000 mots Ton : Professionnel, expert, technique…" at bounding box center [604, 429] width 1008 height 549
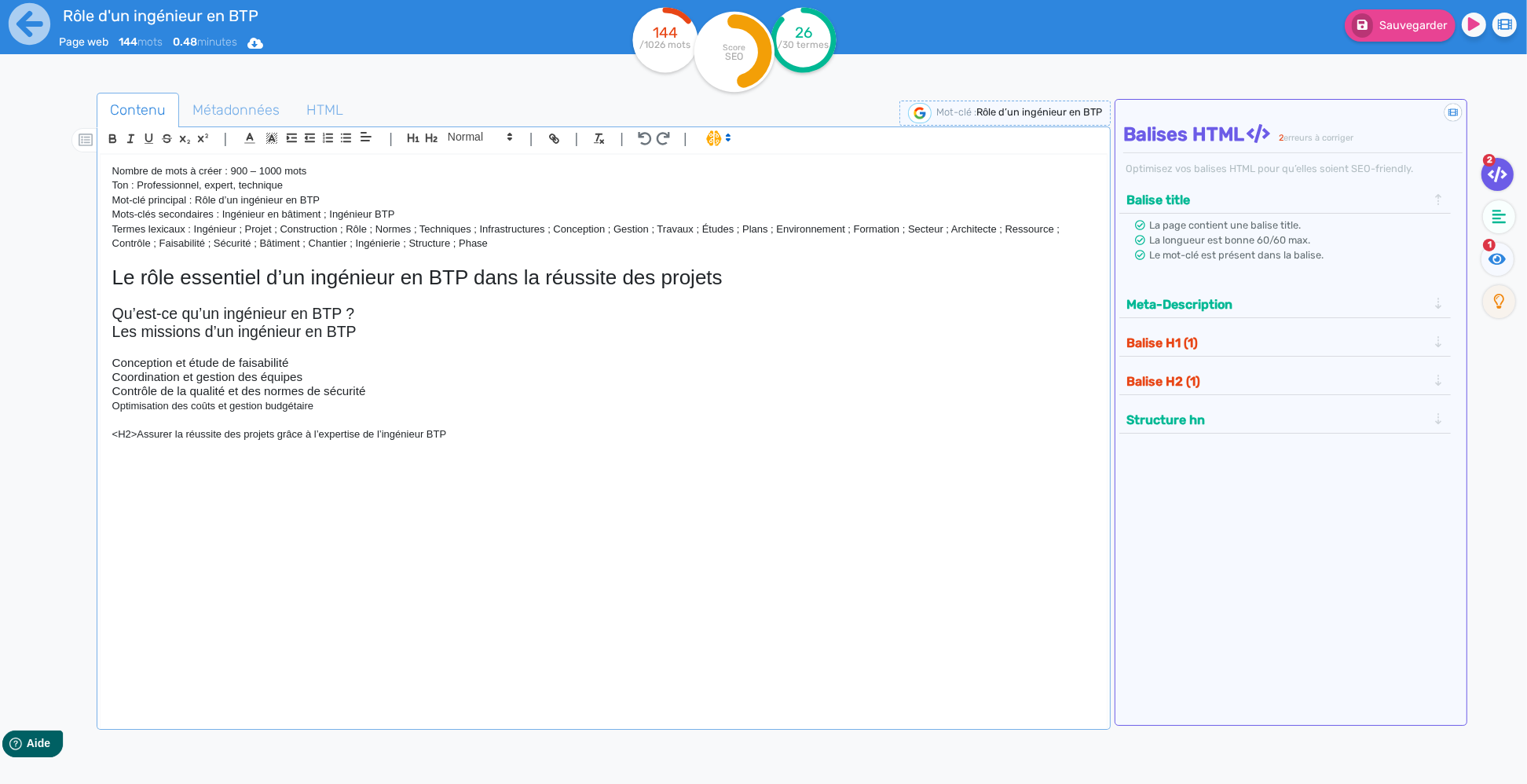
click at [176, 409] on p "Optimisation des coûts et gestion budgétaire" at bounding box center [604, 406] width 984 height 14
click at [511, 138] on icon at bounding box center [510, 137] width 14 height 14
click at [468, 164] on span at bounding box center [479, 165] width 63 height 28
drag, startPoint x: 140, startPoint y: 435, endPoint x: 86, endPoint y: 434, distance: 54.0
click at [100, 434] on div "Nombre de mots à créer : 900 – 1000 mots Ton : Professionnel, expert, technique…" at bounding box center [604, 429] width 1008 height 549
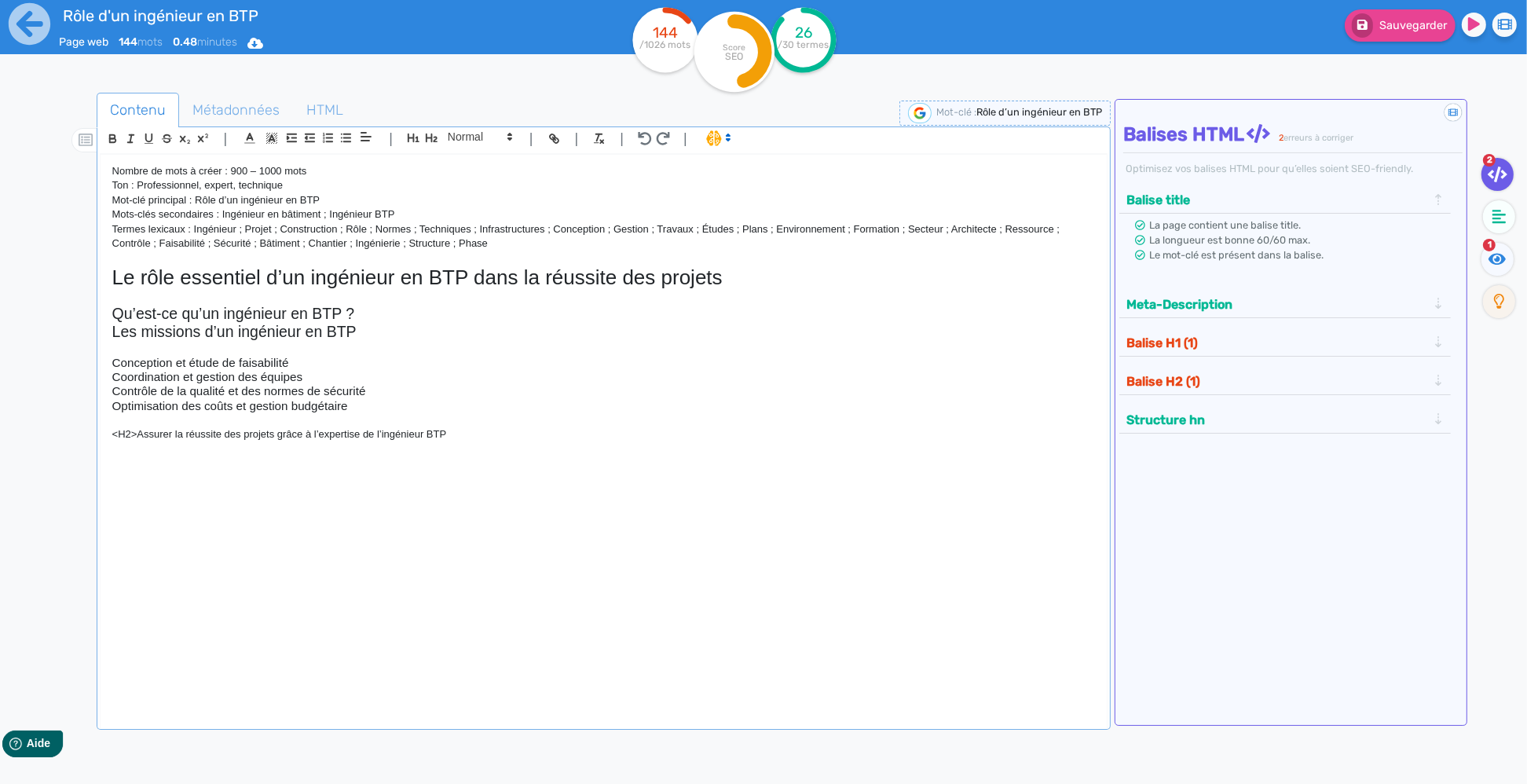
click at [139, 440] on p "<H2>Assurer la réussite des projets grâce à l’expertise de l’ingénieur BTP" at bounding box center [604, 434] width 984 height 14
drag, startPoint x: 137, startPoint y: 435, endPoint x: 92, endPoint y: 433, distance: 45.0
click at [100, 433] on div "Nombre de mots à créer : 900 – 1000 mots Ton : Professionnel, expert, technique…" at bounding box center [604, 429] width 1008 height 549
click at [432, 138] on icon "button" at bounding box center [431, 138] width 13 height 13
click at [116, 362] on h3 "Conception et étude de faisabilité" at bounding box center [604, 362] width 984 height 14
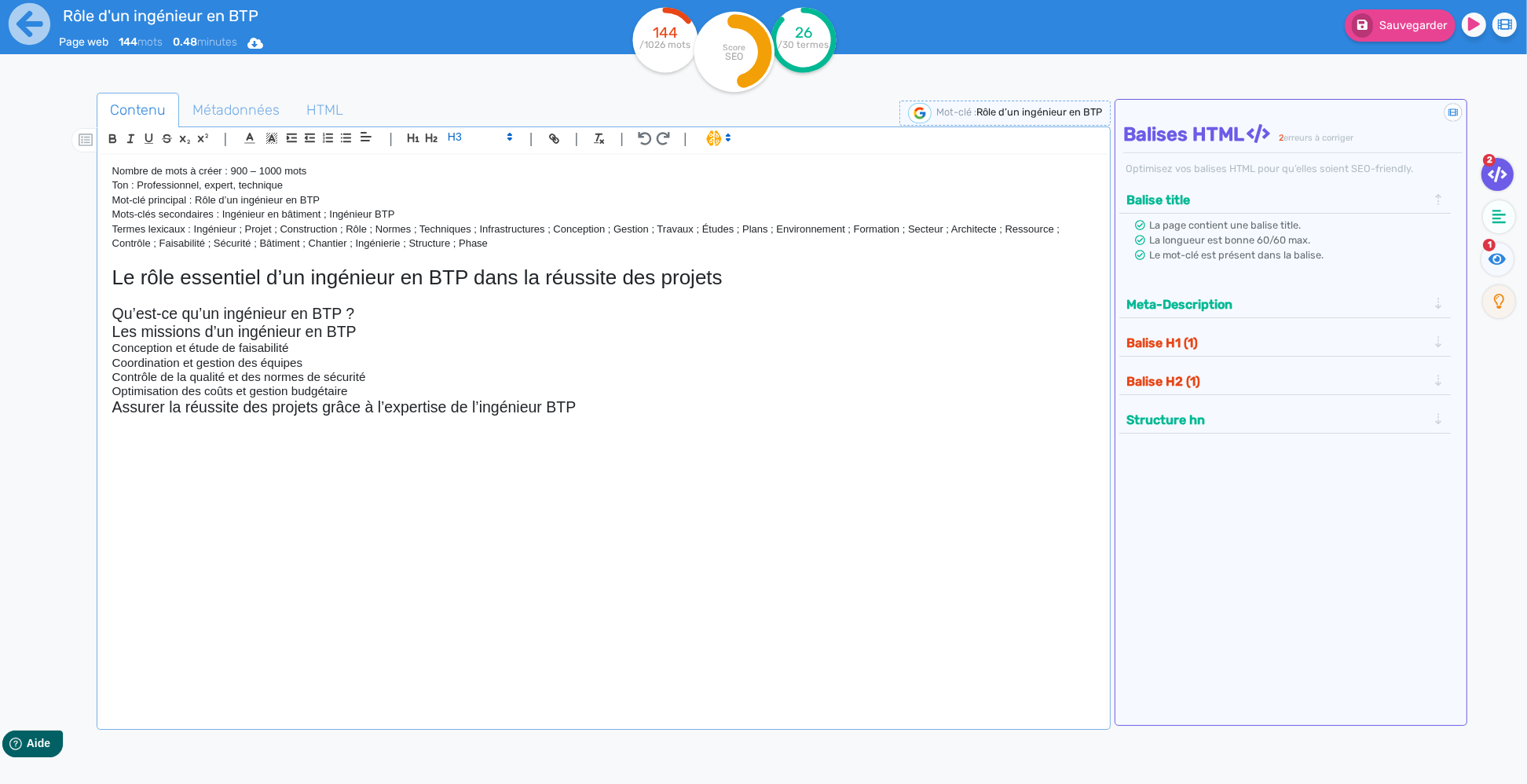
drag, startPoint x: 682, startPoint y: 399, endPoint x: 671, endPoint y: 406, distance: 13.0
click at [682, 399] on h2 "Assurer la réussite des projets grâce à l’expertise de l’ingénieur BTP" at bounding box center [604, 407] width 984 height 18
click at [208, 476] on div "Nombre de mots à créer : 900 – 1000 mots Ton : Professionnel, expert, technique…" at bounding box center [604, 429] width 1008 height 549
drag, startPoint x: 637, startPoint y: 402, endPoint x: 26, endPoint y: 123, distance: 671.7
click at [100, 155] on div "Nombre de mots à créer : 900 – 1000 mots Ton : Professionnel, expert, technique…" at bounding box center [604, 429] width 1008 height 549
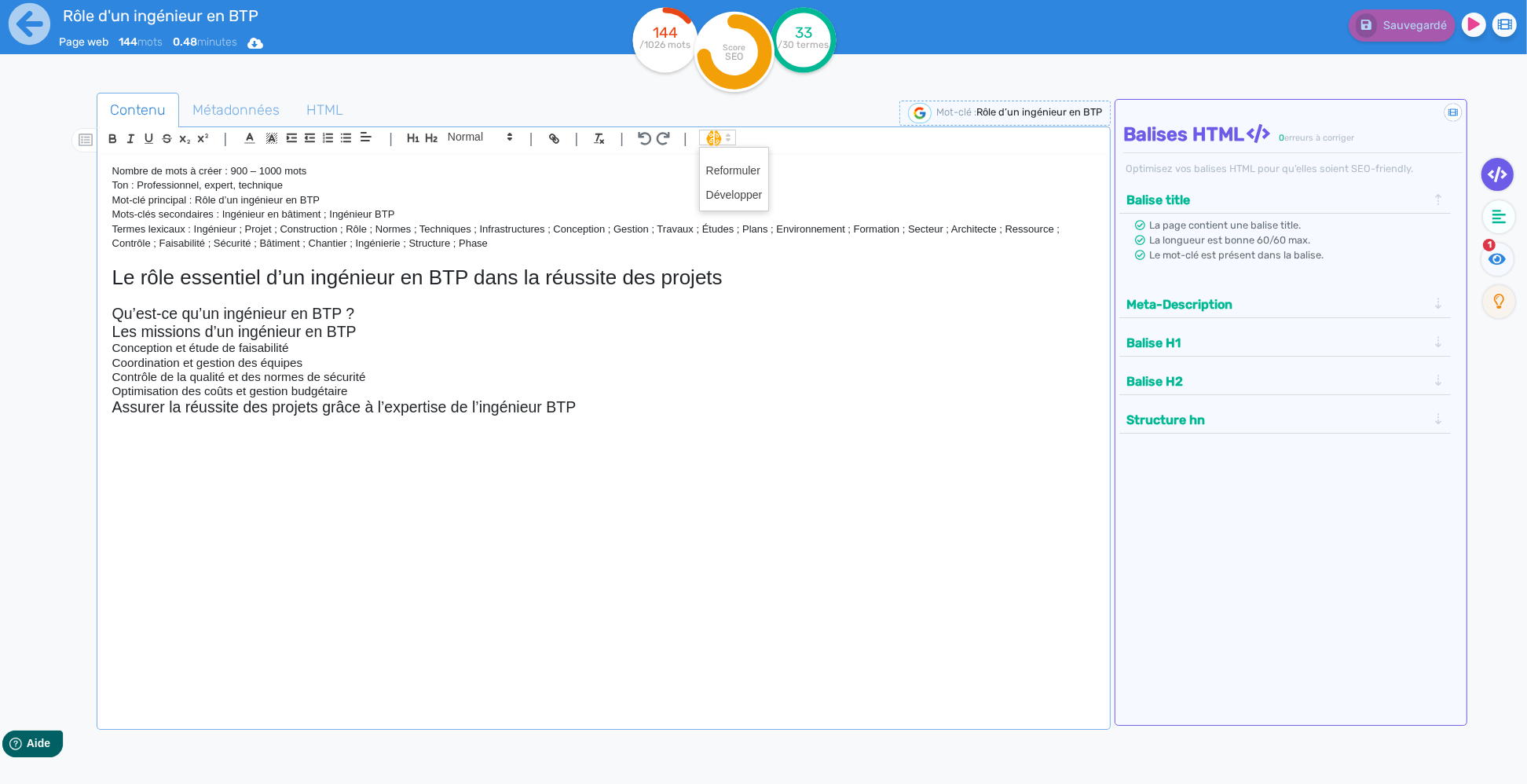
click at [717, 138] on span at bounding box center [717, 138] width 37 height 16
click at [719, 193] on span at bounding box center [734, 195] width 57 height 24
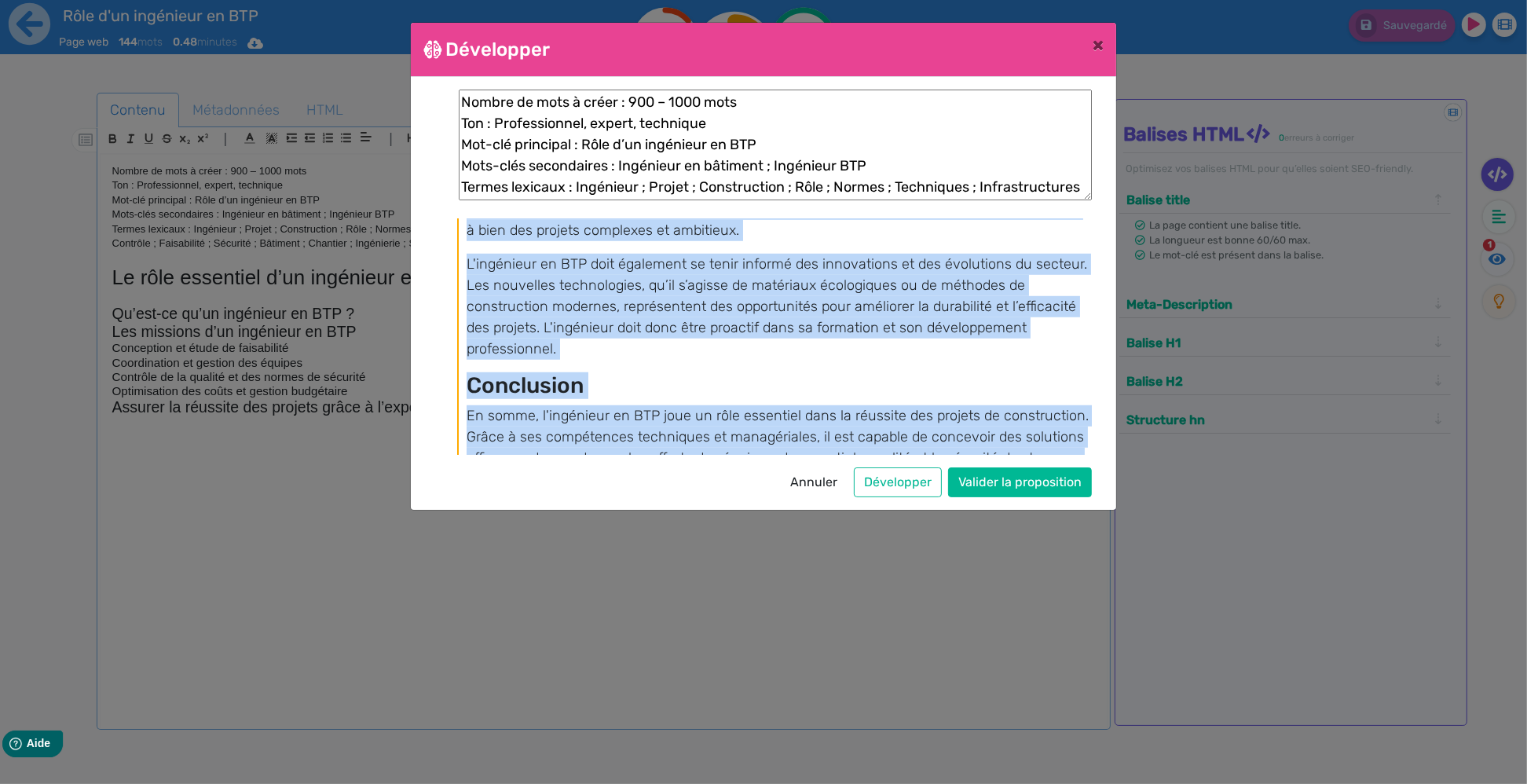
scroll to position [1612, 0]
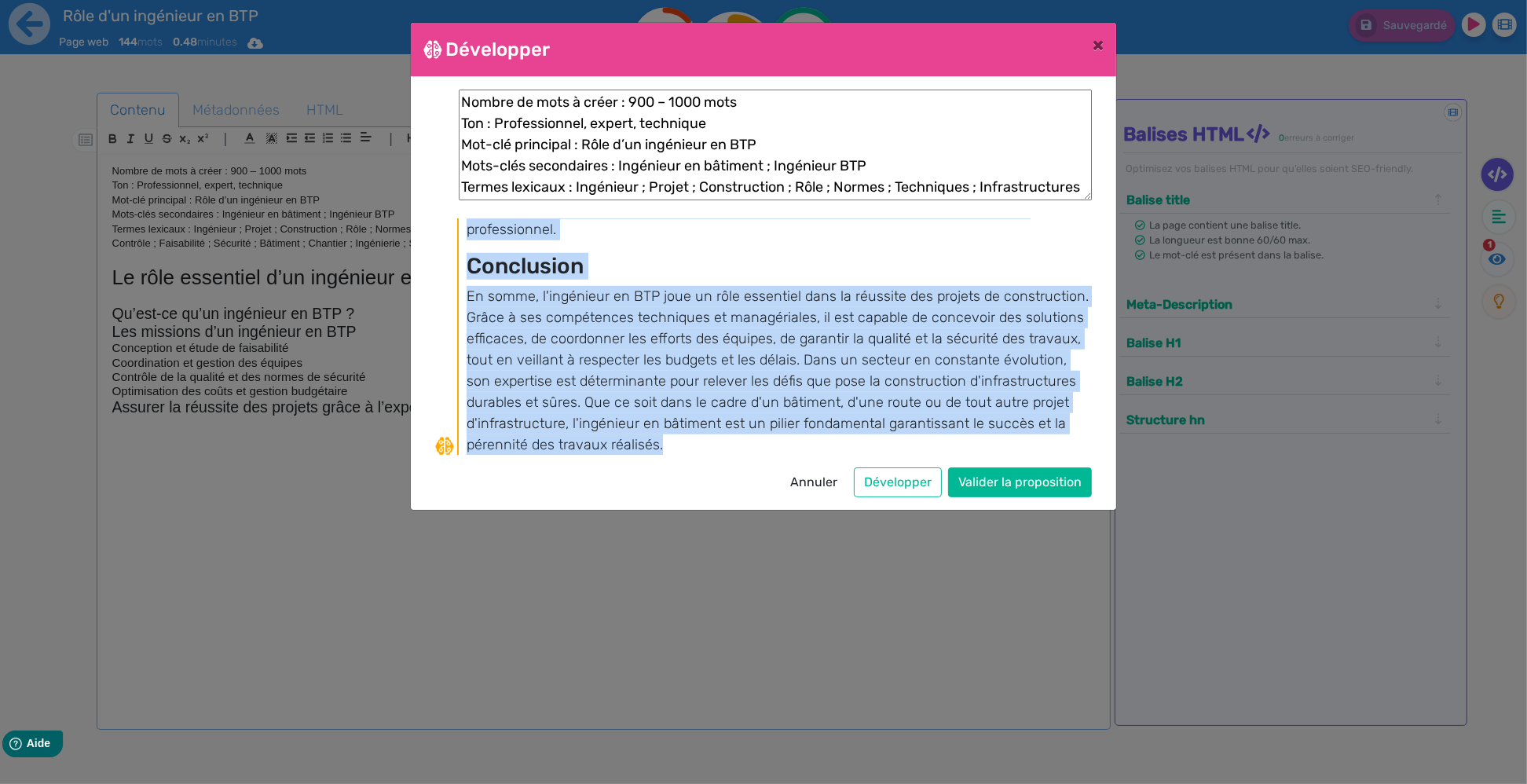
drag, startPoint x: 468, startPoint y: 226, endPoint x: 682, endPoint y: 443, distance: 304.8
copy div "Lo ipsu dolorsita c’ad elitseddo ei TEM inci ut laboreet dol magnaal Enim ad mi…"
click at [671, 373] on p "En somme, l'ingénieur en BTP joue un rôle essentiel dans la réussite des projet…" at bounding box center [777, 370] width 622 height 166
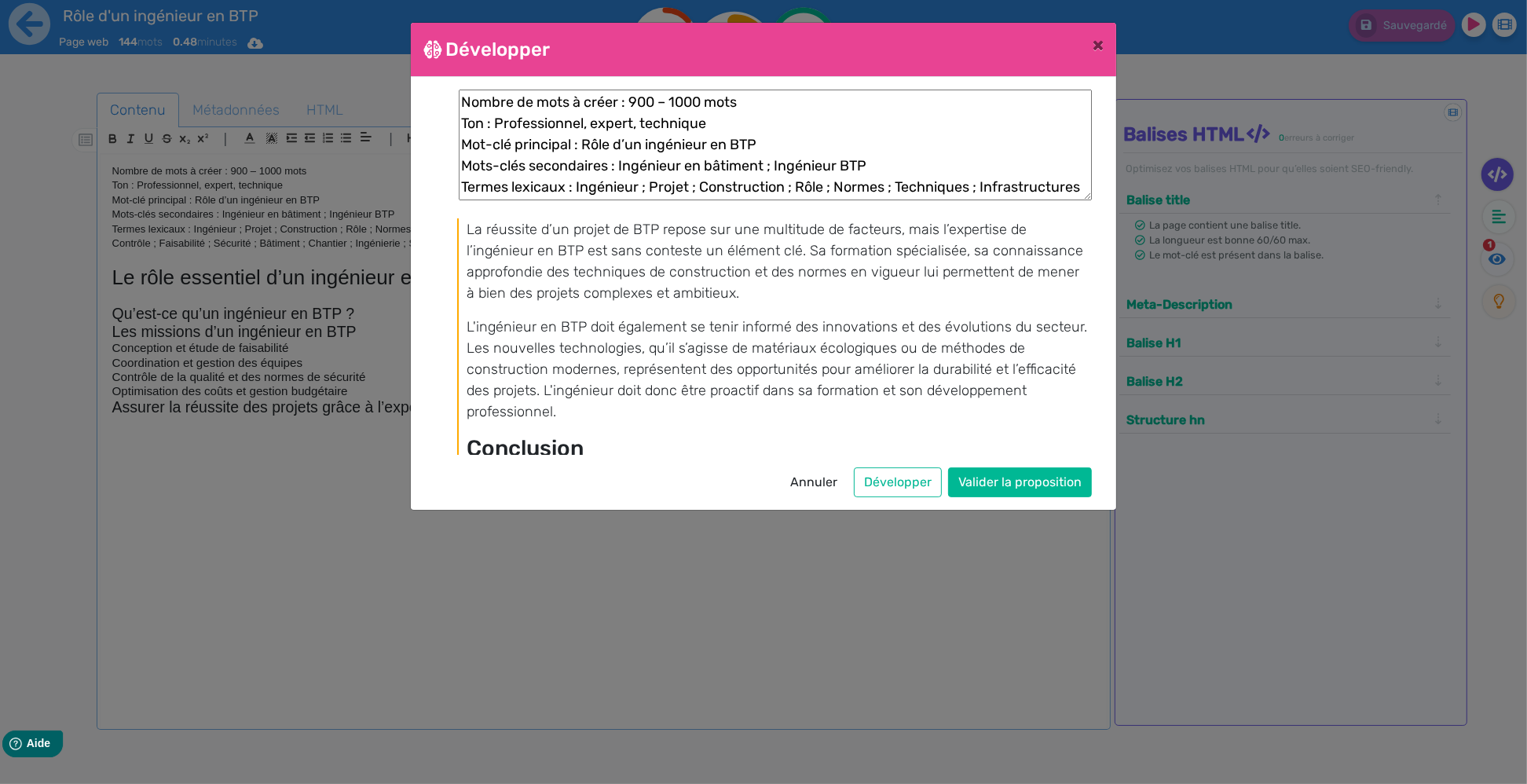
scroll to position [1202, 0]
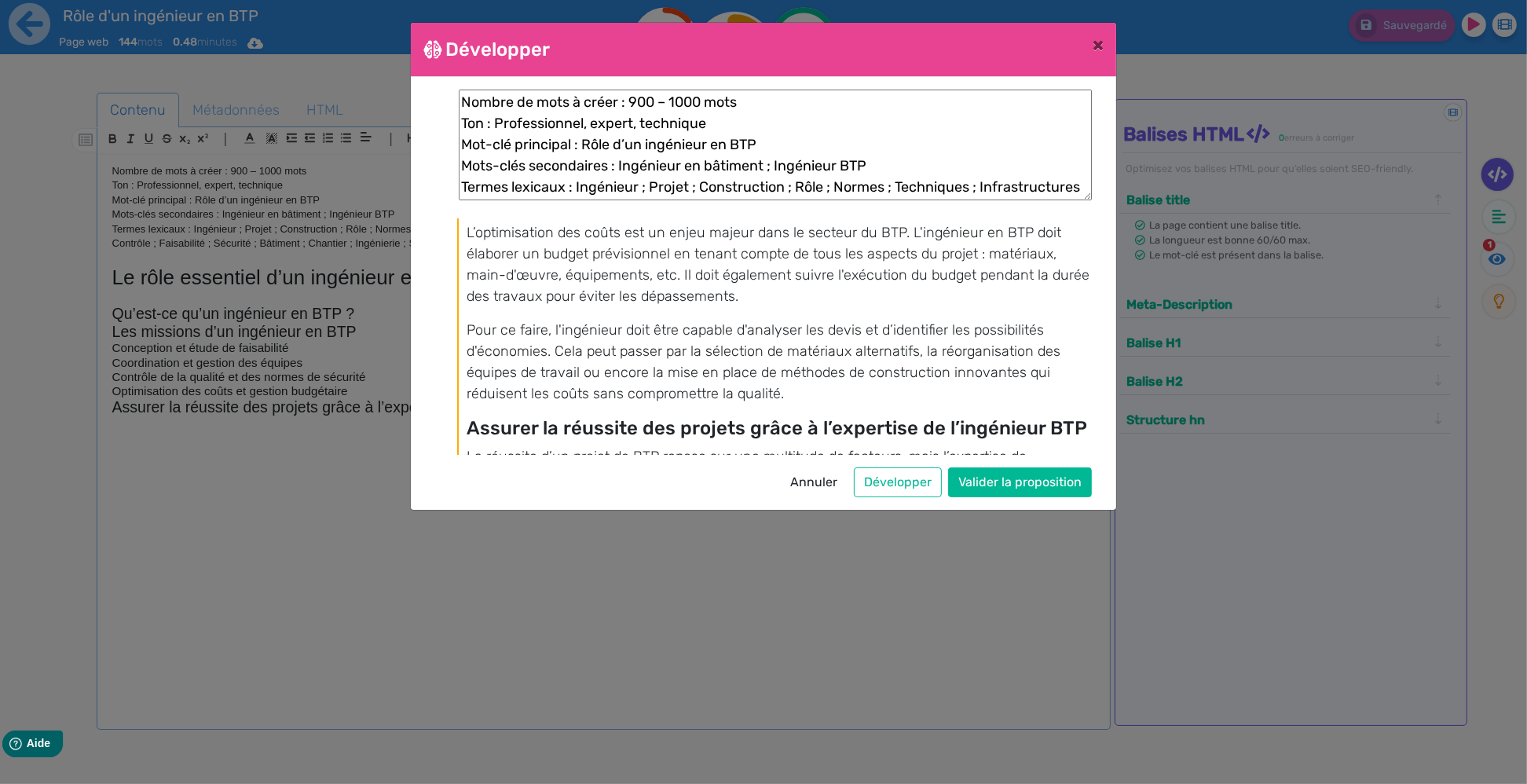
drag, startPoint x: 1014, startPoint y: 44, endPoint x: 993, endPoint y: 72, distance: 35.0
click at [993, 72] on div "Développer ×" at bounding box center [764, 50] width 706 height 54
drag, startPoint x: 1055, startPoint y: 36, endPoint x: 1012, endPoint y: 46, distance: 44.1
click at [1012, 46] on div "Développer ×" at bounding box center [764, 50] width 706 height 54
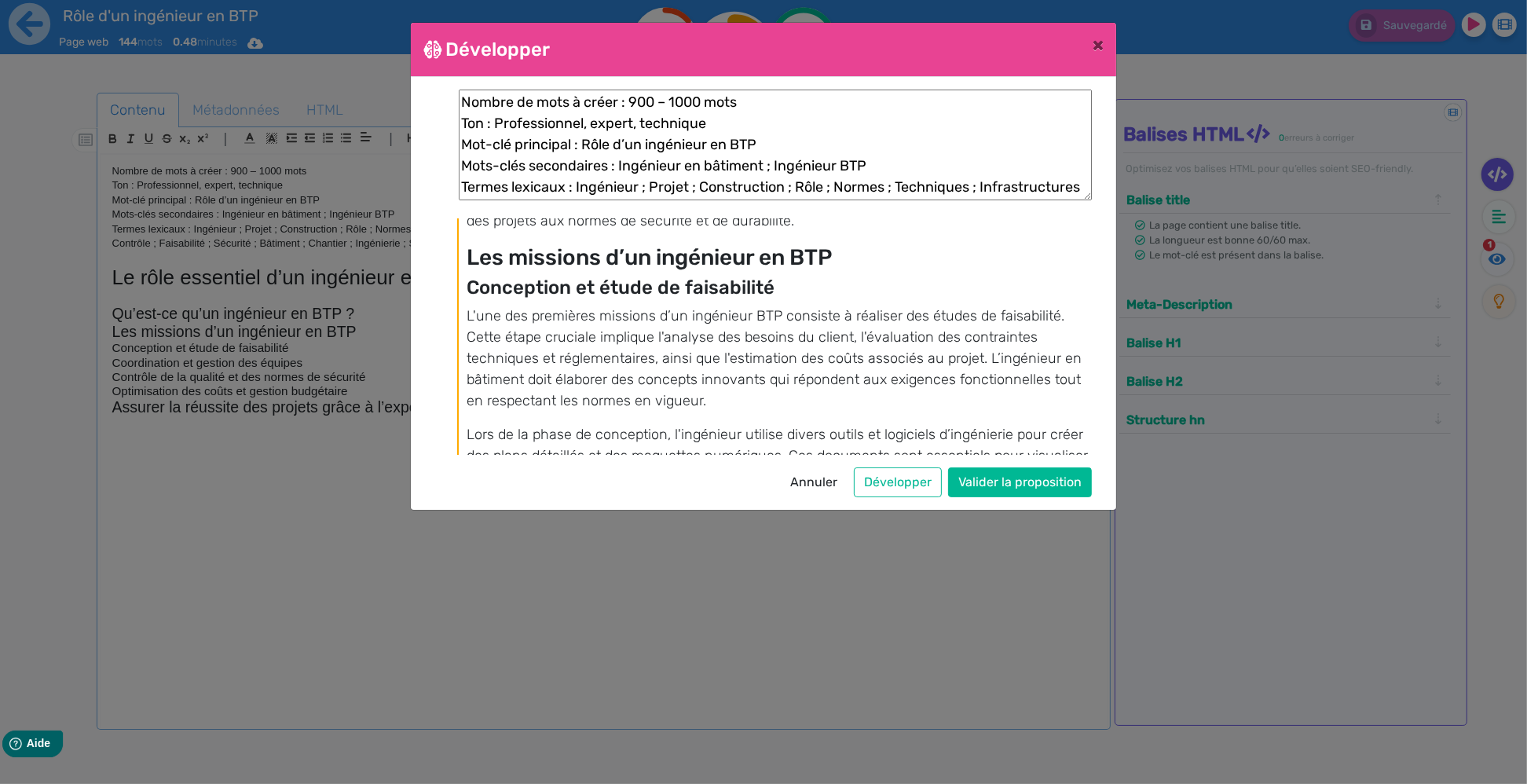
scroll to position [0, 0]
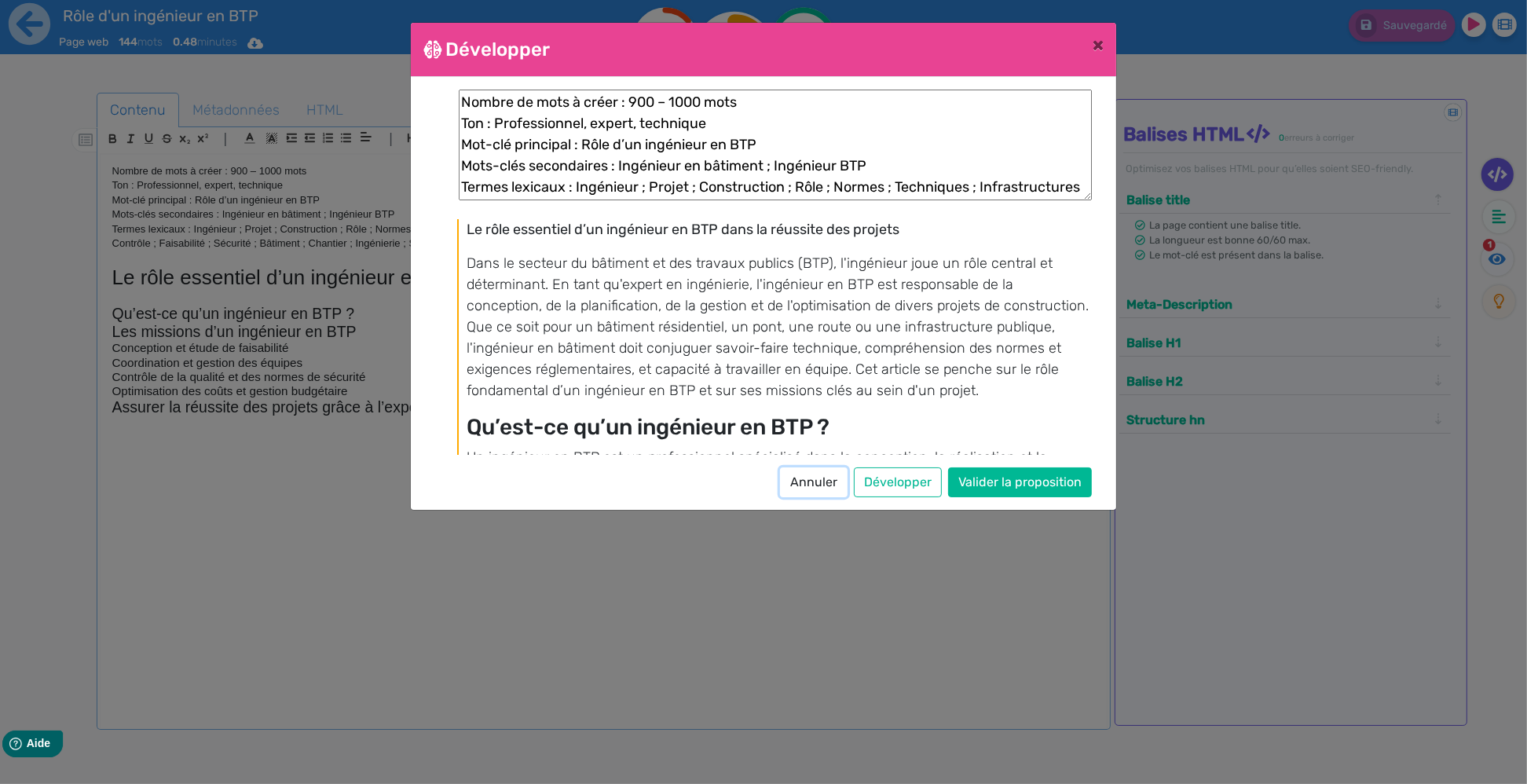
click at [798, 484] on button "Annuler" at bounding box center [814, 482] width 68 height 30
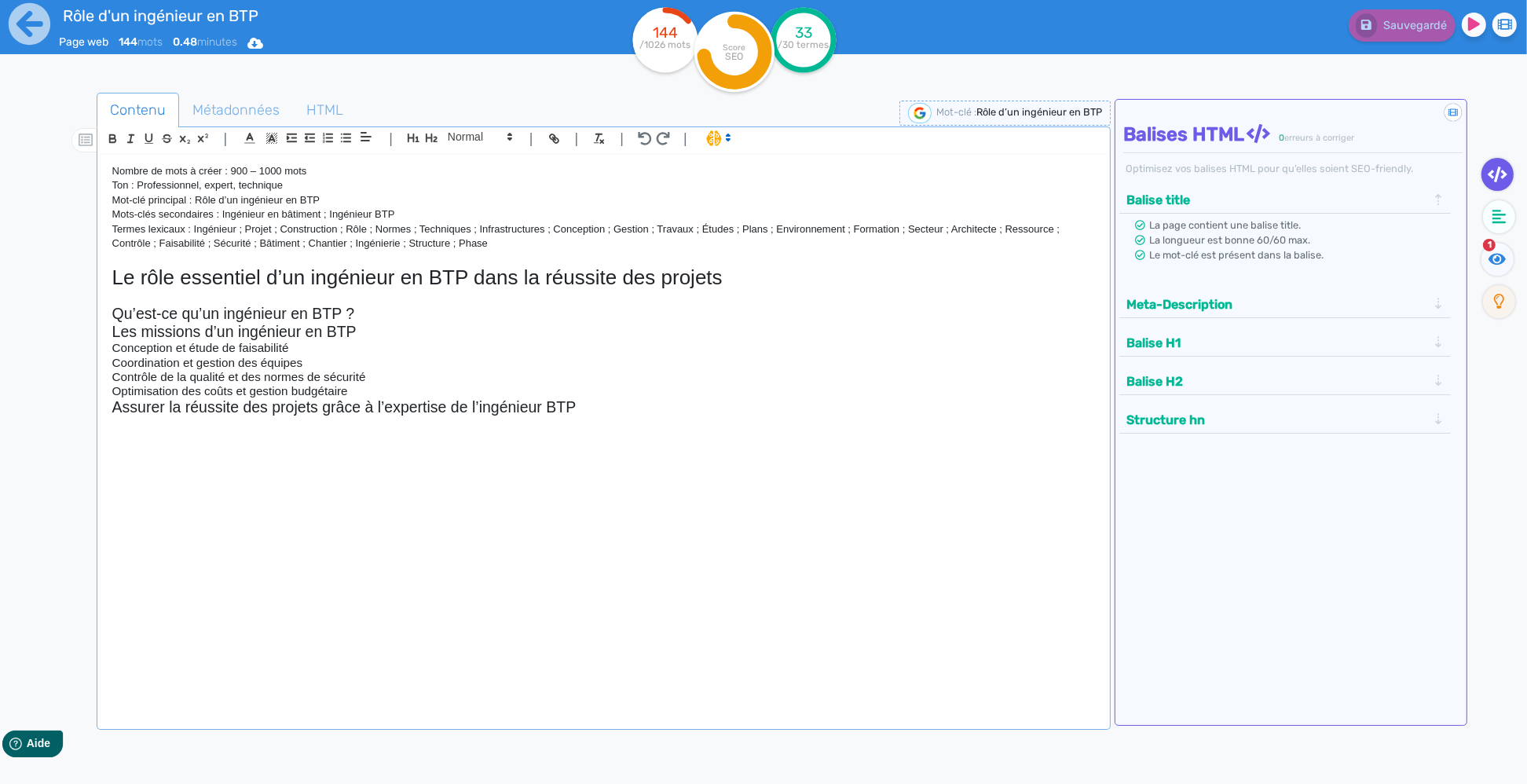
click at [506, 402] on h2 "Assurer la réussite des projets grâce à l’expertise de l’ingénieur BTP" at bounding box center [604, 407] width 984 height 18
click at [623, 399] on h2 "Assurer la réussite des projets grâce à l’expertise de l’ingénieur BTP" at bounding box center [604, 407] width 984 height 18
